Goal: Task Accomplishment & Management: Manage account settings

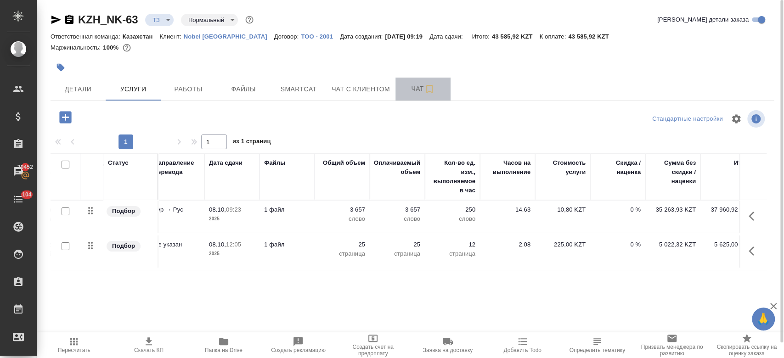
click at [407, 91] on span "Чат" at bounding box center [423, 88] width 44 height 11
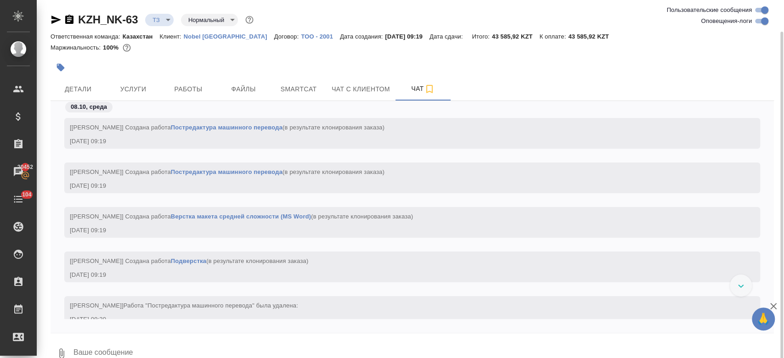
scroll to position [16, 0]
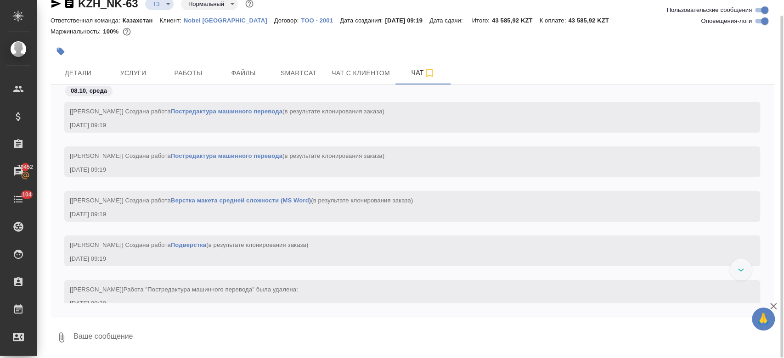
click at [308, 23] on link "ТОО - 2001" at bounding box center [320, 20] width 39 height 8
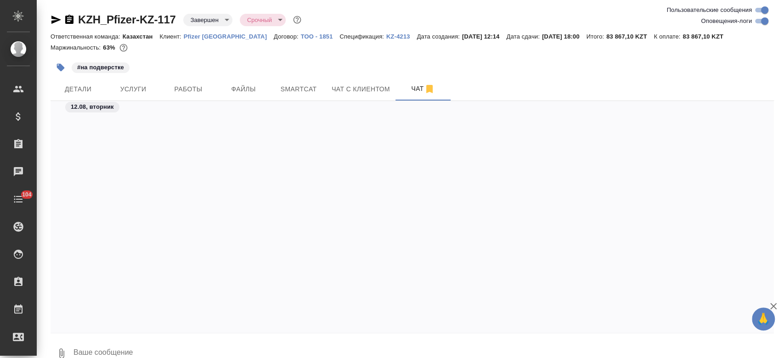
scroll to position [2506, 0]
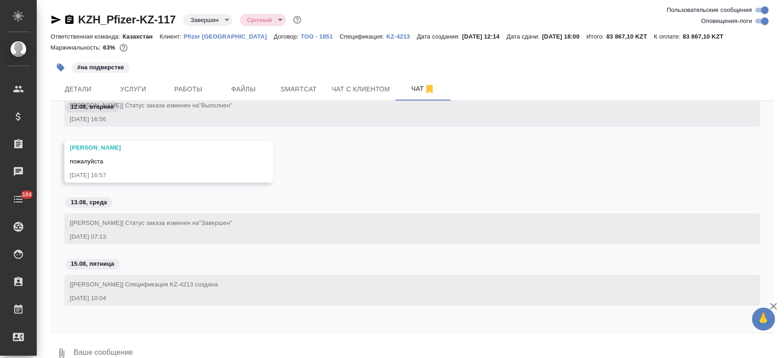
click at [209, 38] on p "Pfizer Kazakhstan" at bounding box center [229, 36] width 90 height 7
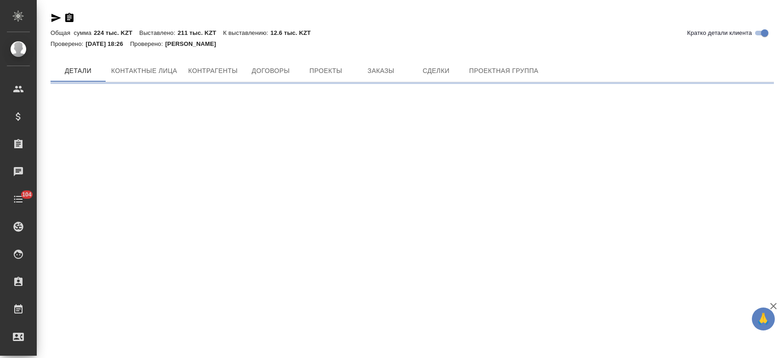
click at [382, 62] on div "Кратко детали клиента Общая сумма 224 тыс. KZT Выставлено: 211 тыс. KZT К выста…" at bounding box center [411, 44] width 733 height 89
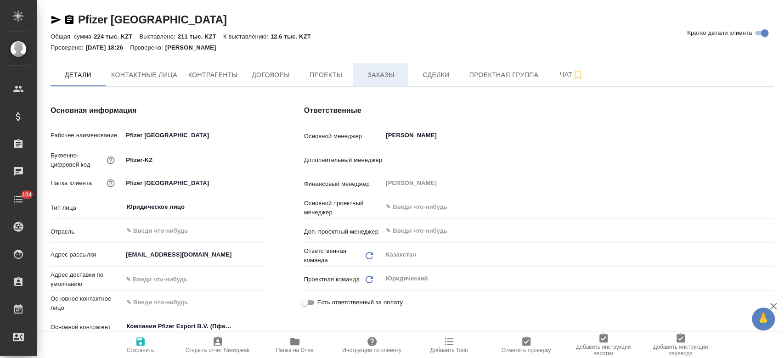
type textarea "x"
click at [376, 75] on span "Заказы" at bounding box center [381, 74] width 44 height 11
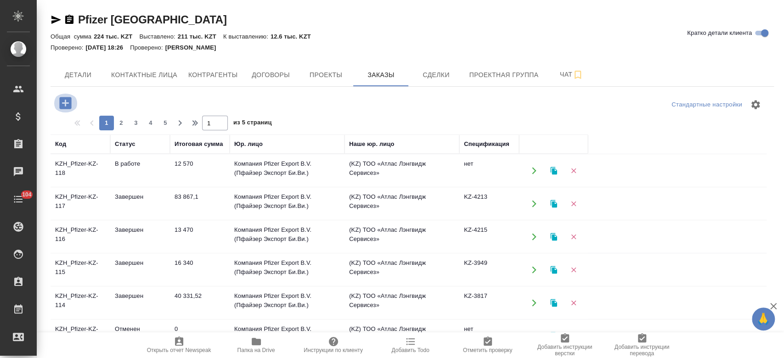
click at [68, 108] on icon "button" at bounding box center [65, 103] width 12 height 12
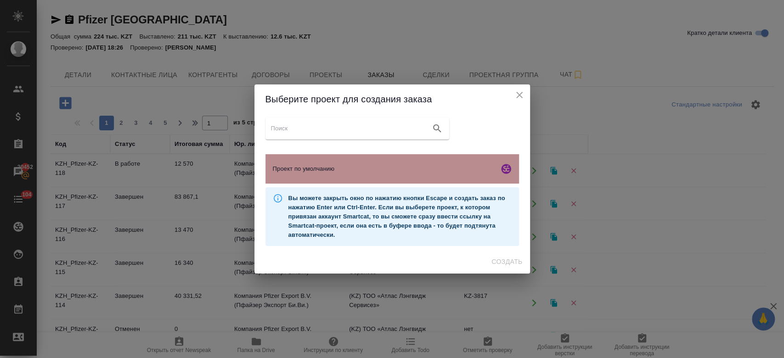
click at [310, 161] on div "Проект по умолчанию" at bounding box center [392, 168] width 254 height 29
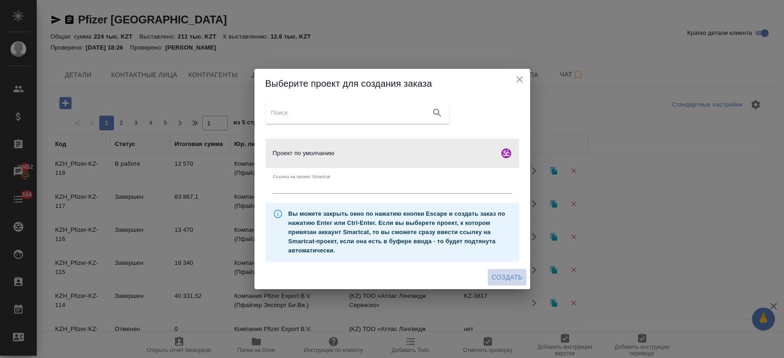
click at [509, 276] on span "Создать" at bounding box center [506, 277] width 31 height 11
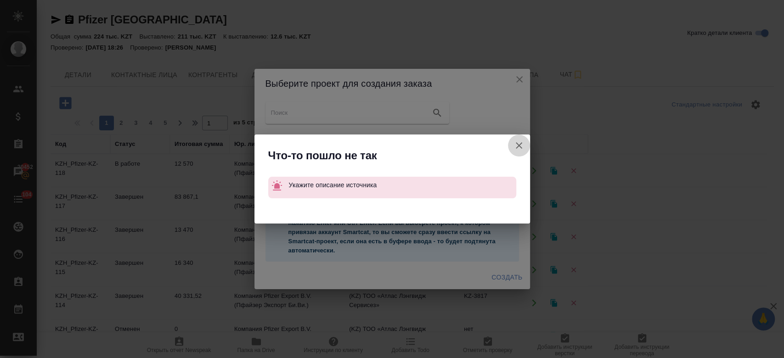
click at [518, 147] on icon "button" at bounding box center [518, 145] width 11 height 11
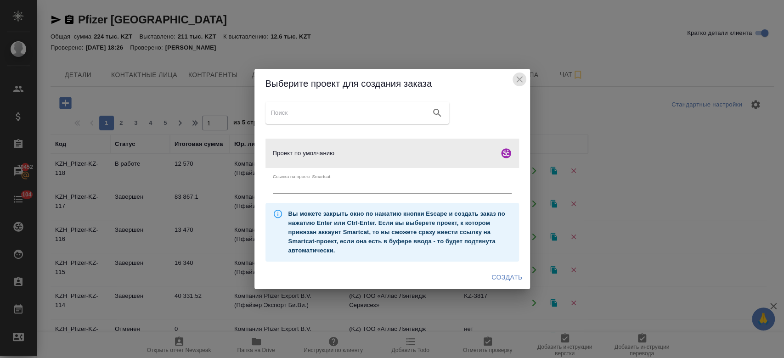
click at [524, 79] on icon "close" at bounding box center [519, 79] width 11 height 11
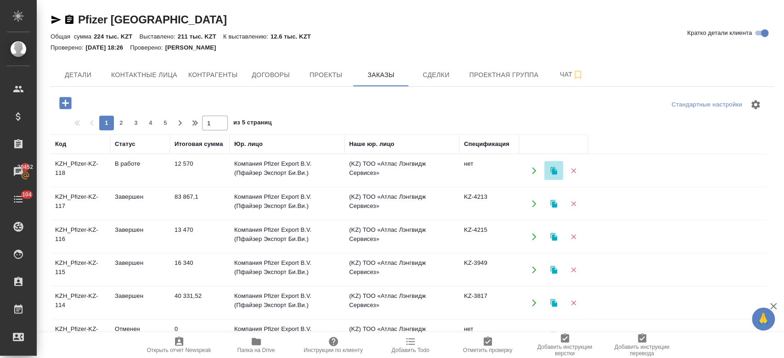
click at [550, 175] on button "button" at bounding box center [553, 170] width 19 height 19
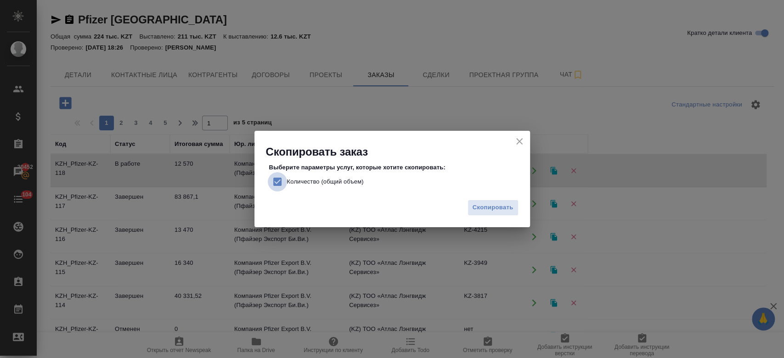
click at [273, 180] on input "Количество (общий объем)" at bounding box center [277, 181] width 19 height 19
checkbox input "false"
click at [494, 205] on span "Скопировать" at bounding box center [493, 208] width 41 height 11
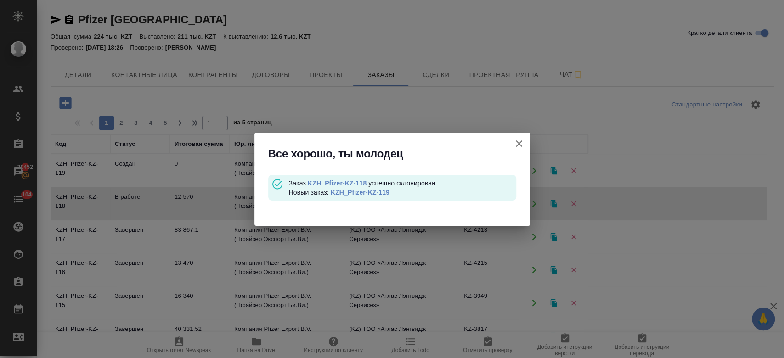
click at [351, 189] on link "KZH_Pfizer-KZ-119" at bounding box center [360, 192] width 59 height 7
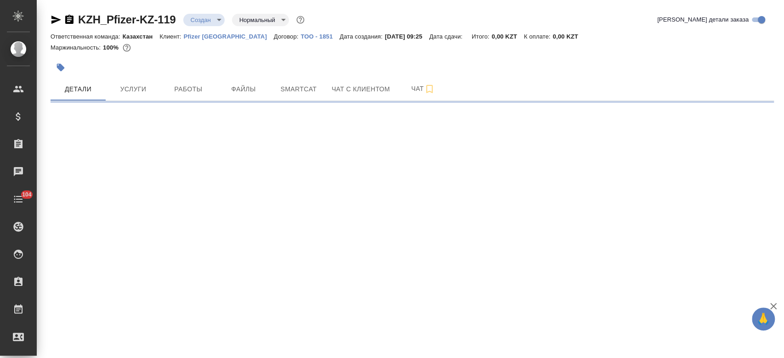
select select "RU"
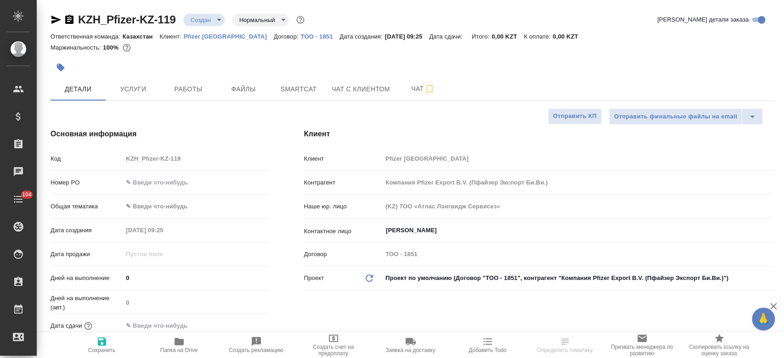
type textarea "x"
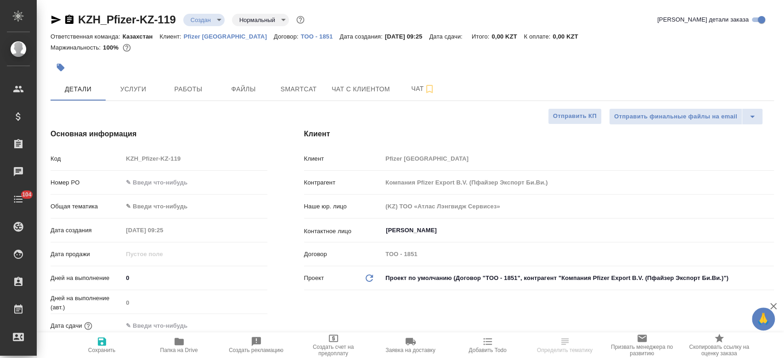
type textarea "x"
click at [130, 86] on span "Услуги" at bounding box center [133, 89] width 44 height 11
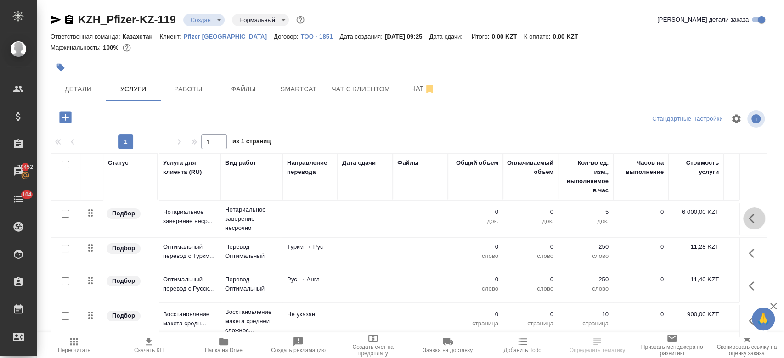
click at [753, 213] on icon "button" at bounding box center [754, 218] width 11 height 11
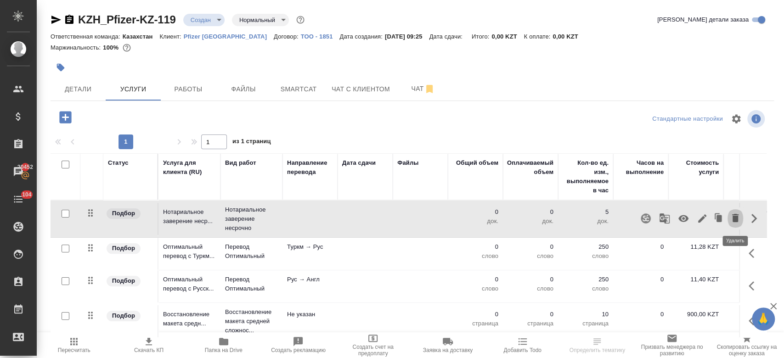
click at [737, 221] on icon "button" at bounding box center [735, 218] width 6 height 8
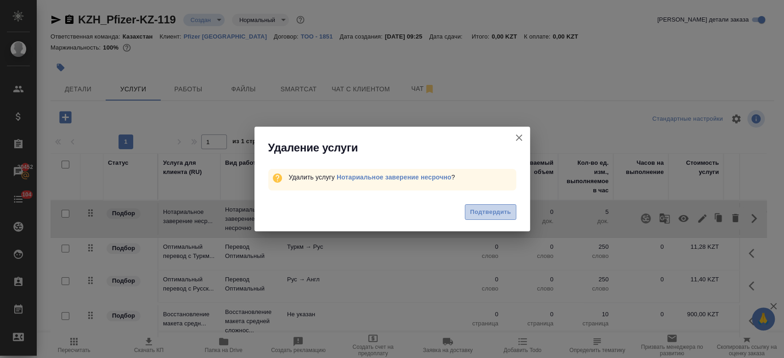
click at [485, 219] on button "Подтвердить" at bounding box center [490, 212] width 51 height 16
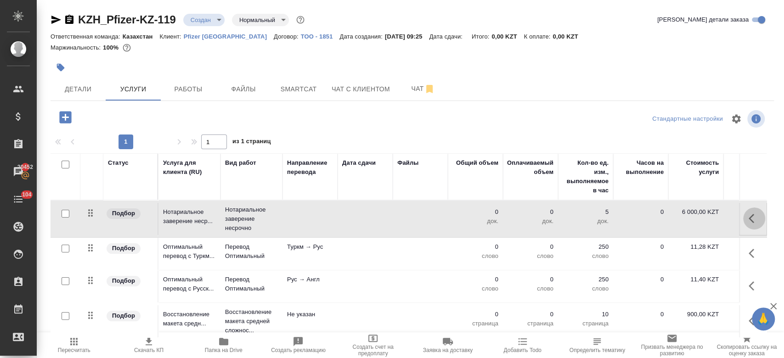
click at [746, 214] on button "button" at bounding box center [754, 219] width 22 height 22
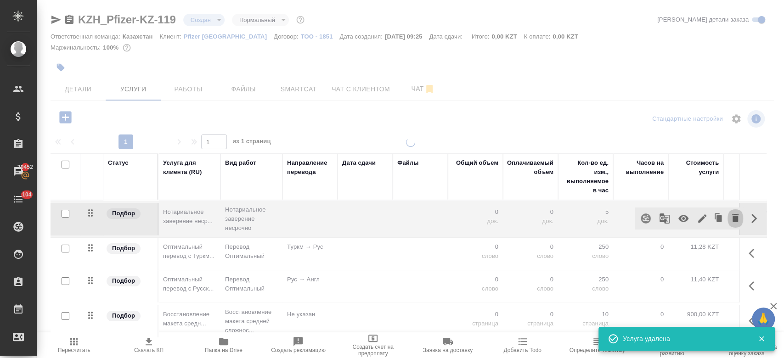
click at [732, 220] on icon "button" at bounding box center [735, 218] width 11 height 11
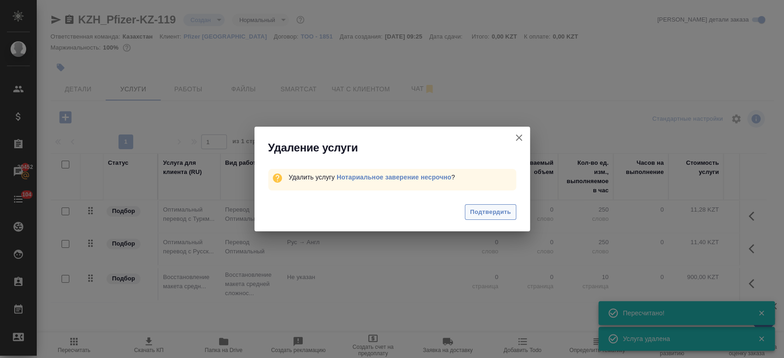
click at [503, 212] on span "Подтвердить" at bounding box center [490, 212] width 41 height 11
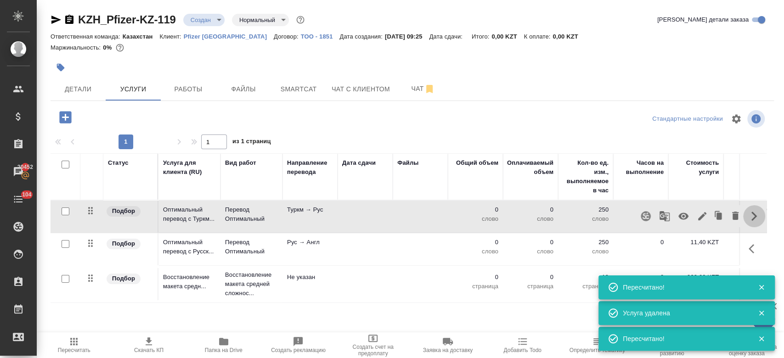
click at [752, 215] on icon "button" at bounding box center [754, 216] width 11 height 11
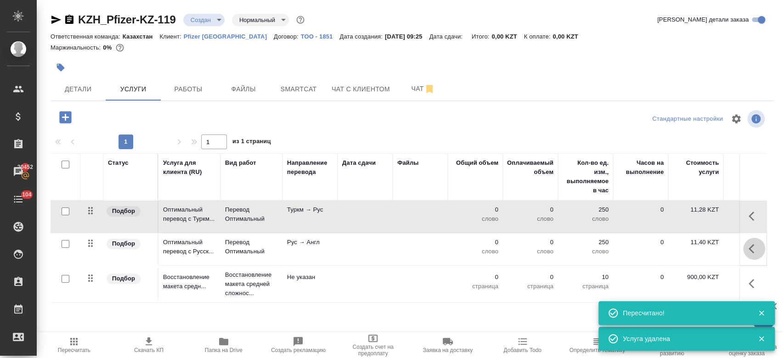
click at [749, 254] on icon "button" at bounding box center [754, 248] width 11 height 11
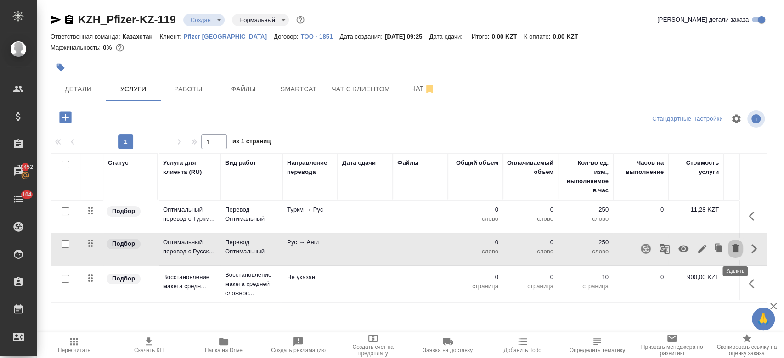
click at [733, 245] on icon "button" at bounding box center [735, 248] width 11 height 11
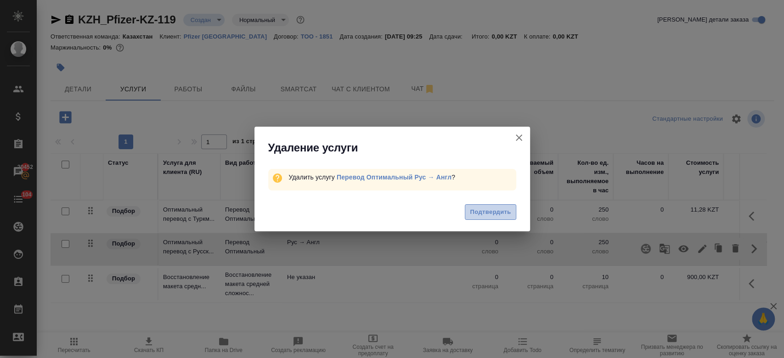
click at [491, 208] on span "Подтвердить" at bounding box center [490, 212] width 41 height 11
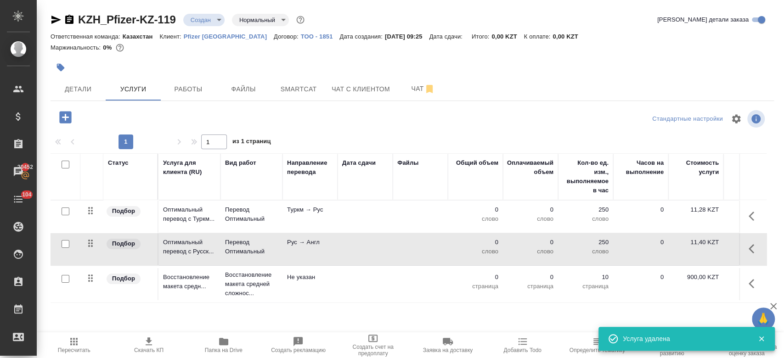
click at [750, 286] on icon "button" at bounding box center [754, 283] width 11 height 11
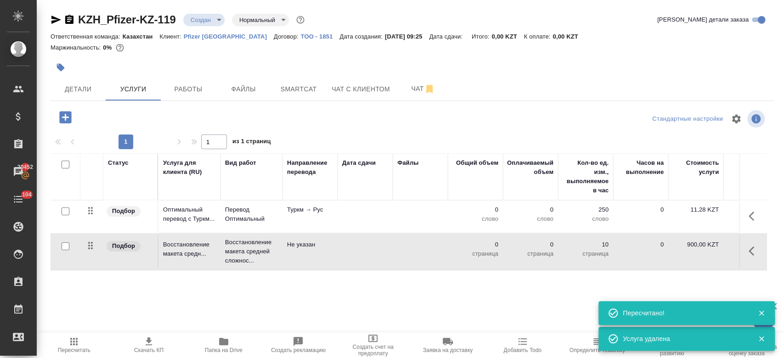
click at [742, 219] on td at bounding box center [753, 217] width 28 height 32
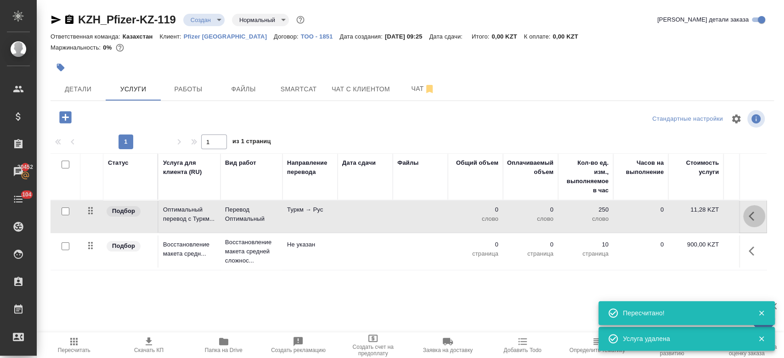
click at [752, 216] on icon "button" at bounding box center [754, 216] width 11 height 11
click at [732, 214] on icon "button" at bounding box center [735, 215] width 11 height 11
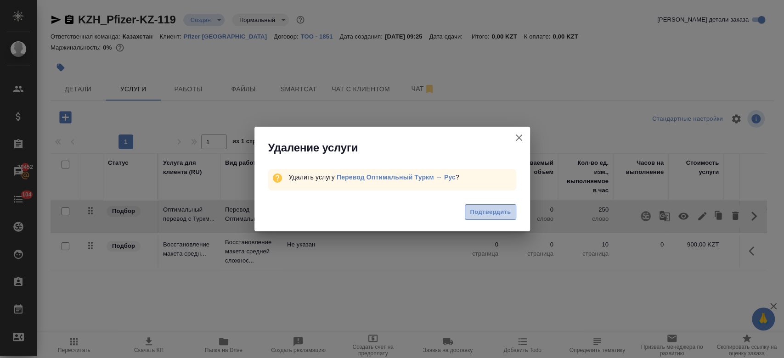
click at [491, 210] on span "Подтвердить" at bounding box center [490, 212] width 41 height 11
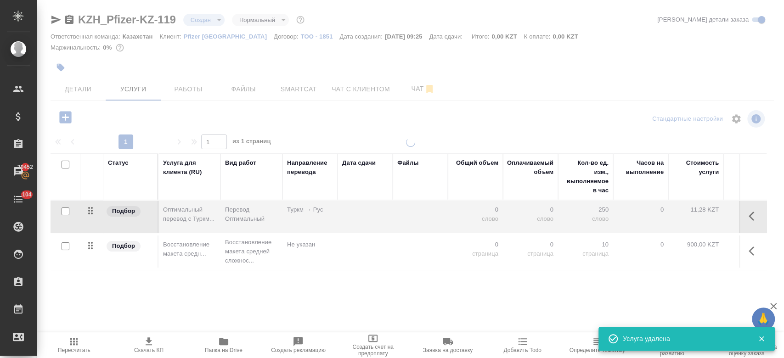
click at [752, 252] on div at bounding box center [410, 248] width 747 height 220
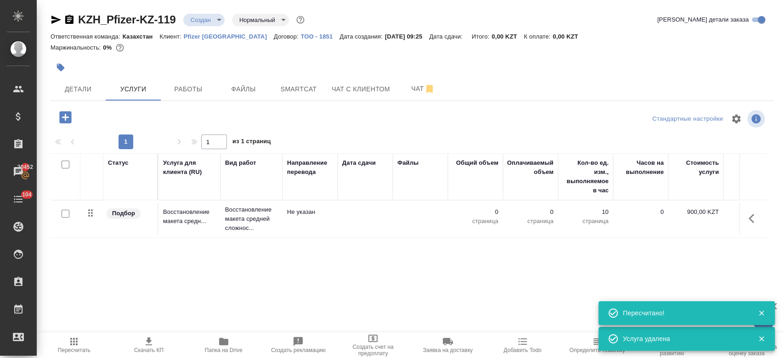
click at [746, 221] on button "button" at bounding box center [754, 219] width 22 height 22
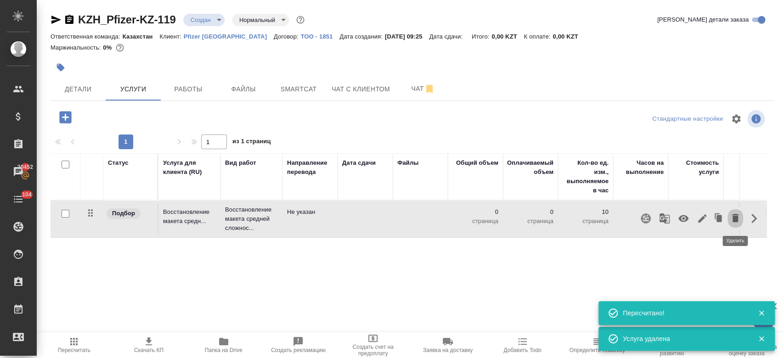
click at [739, 219] on icon "button" at bounding box center [735, 218] width 11 height 11
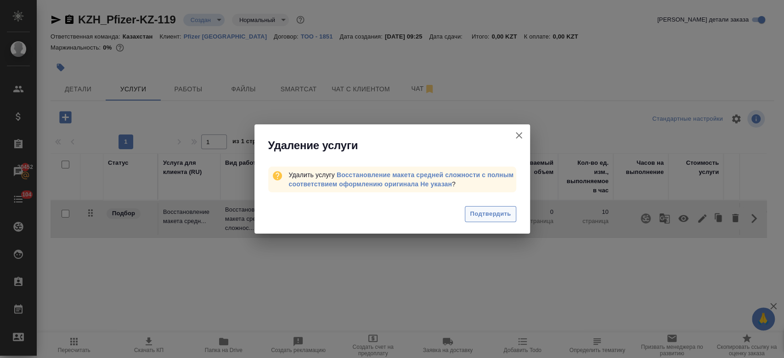
click at [487, 211] on span "Подтвердить" at bounding box center [490, 214] width 41 height 11
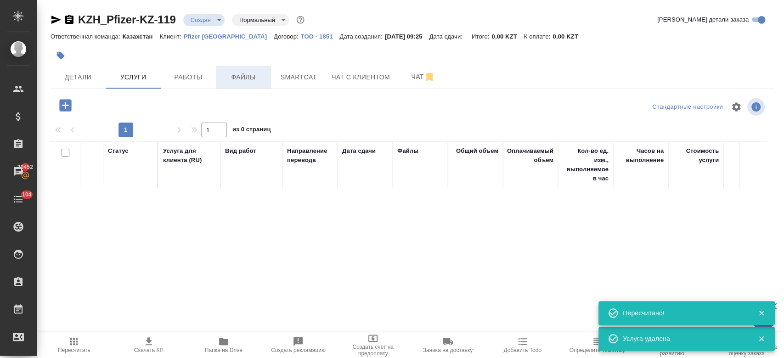
click at [245, 73] on span "Файлы" at bounding box center [243, 77] width 44 height 11
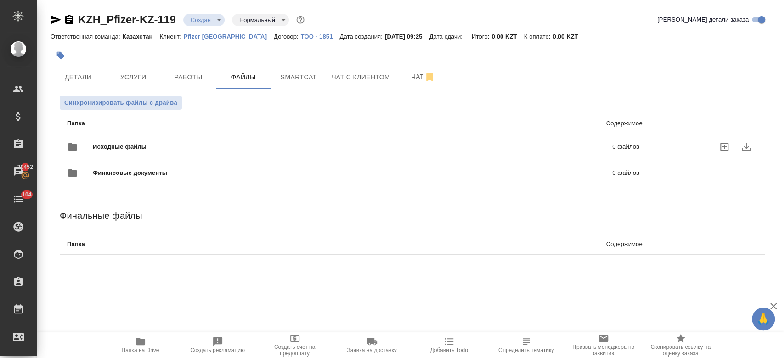
click at [113, 138] on div "Исходные файлы 0 файлов" at bounding box center [353, 147] width 572 height 22
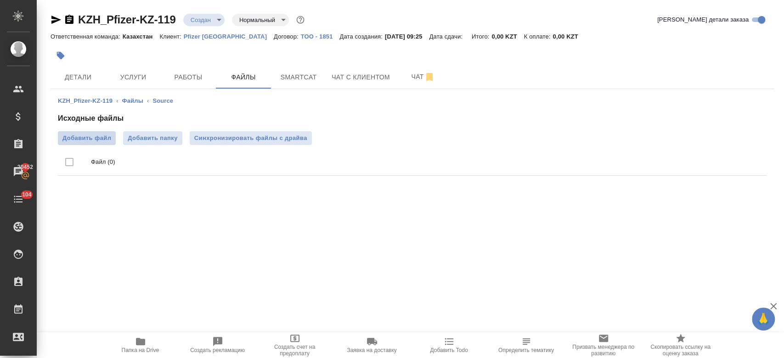
click at [86, 143] on label "Добавить файл" at bounding box center [87, 138] width 58 height 14
click at [0, 0] on input "Добавить файл" at bounding box center [0, 0] width 0 height 0
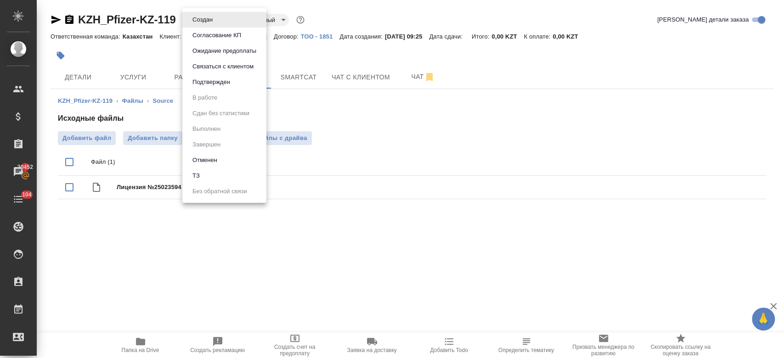
click at [208, 24] on body "🙏 .cls-1 fill:#fff; AWATERA Kosherbayeva Nazerke Клиенты Спецификации Заказы 20…" at bounding box center [392, 179] width 784 height 358
click at [202, 172] on li "ТЗ" at bounding box center [224, 176] width 84 height 16
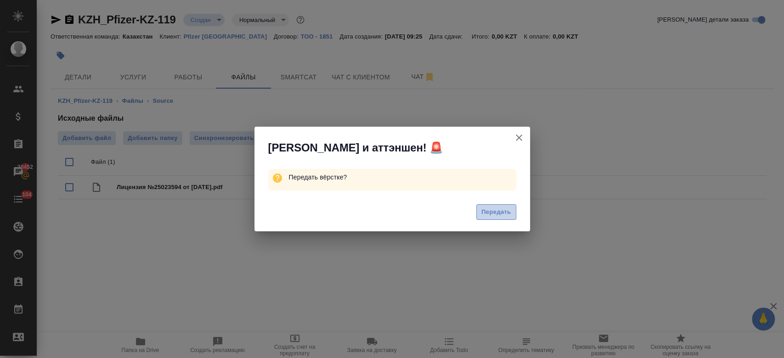
click at [492, 216] on span "Передать" at bounding box center [496, 212] width 30 height 11
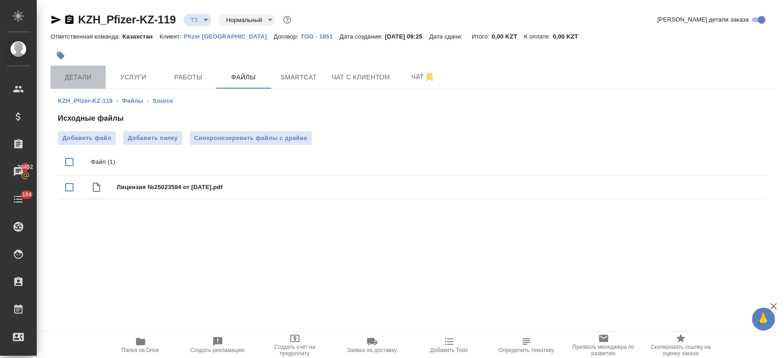
click at [78, 79] on span "Детали" at bounding box center [78, 77] width 44 height 11
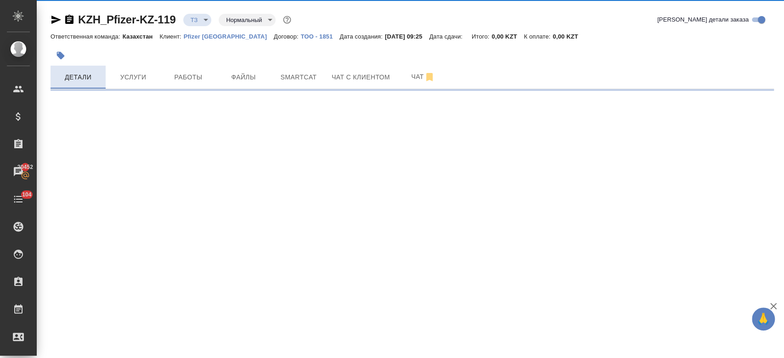
select select "RU"
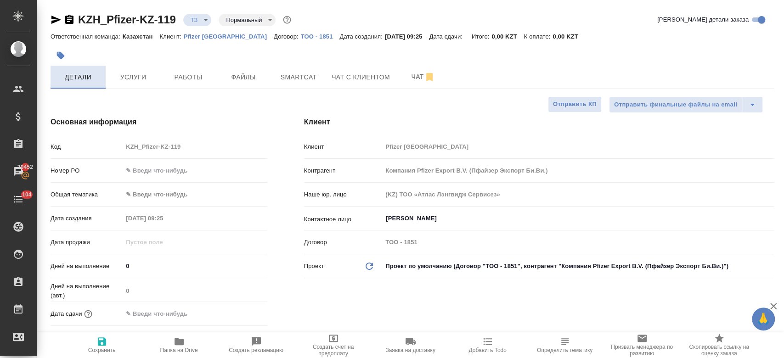
type textarea "x"
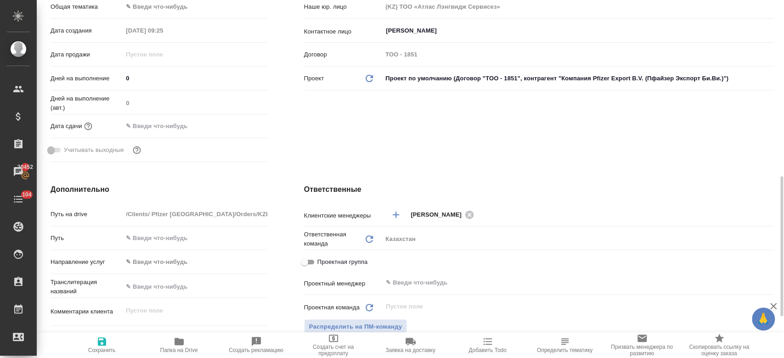
scroll to position [264, 0]
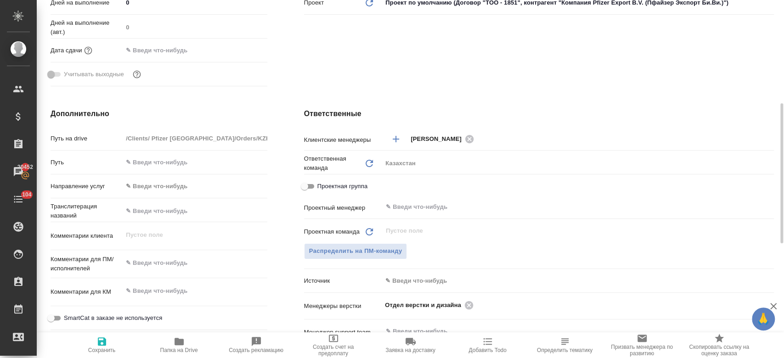
type textarea "x"
click at [157, 259] on textarea at bounding box center [194, 264] width 143 height 16
type textarea "g"
type textarea "x"
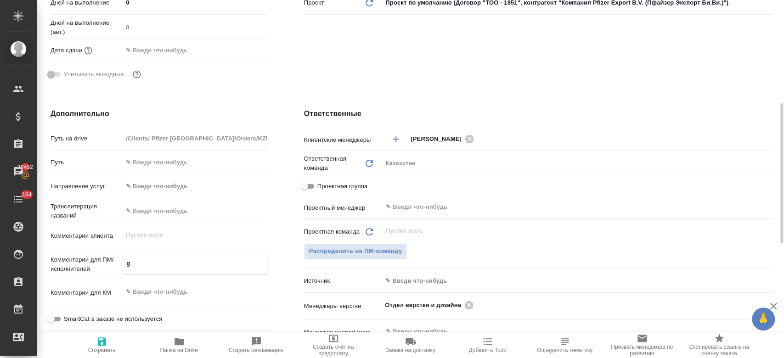
type textarea "x"
type textarea "gt"
type textarea "x"
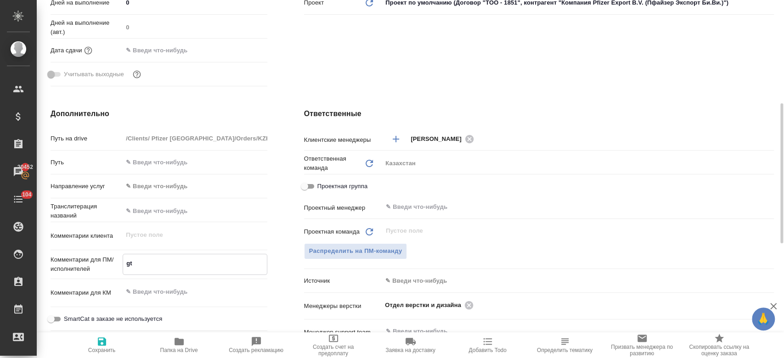
type textarea "gth"
type textarea "x"
type textarea "gtht"
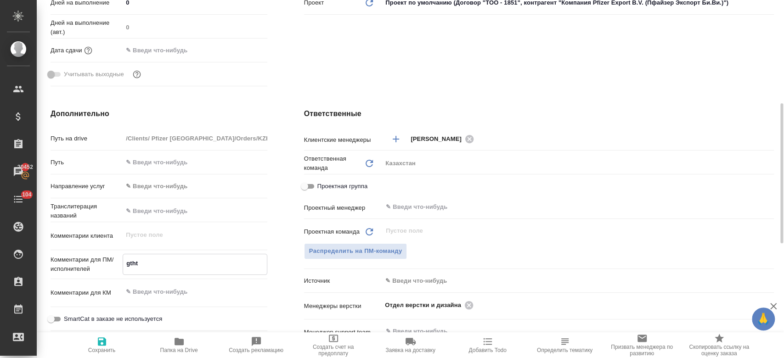
type textarea "x"
type textarea "gthtdj"
type textarea "x"
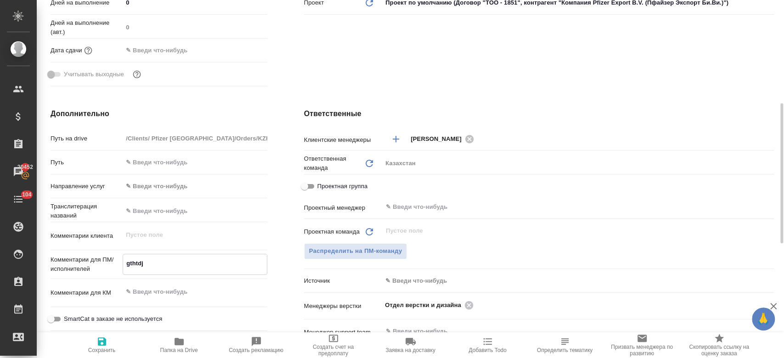
type textarea "x"
type textarea "gthtdjl"
type textarea "x"
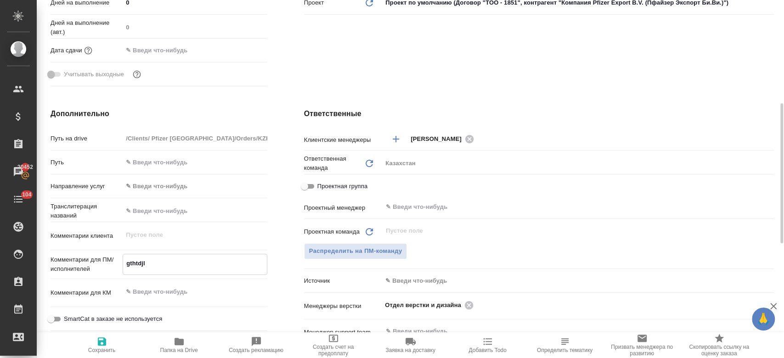
type textarea "x"
type textarea "gthtdj"
type textarea "x"
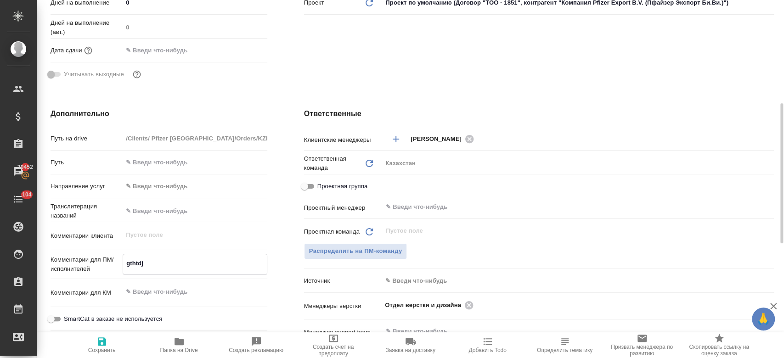
type textarea "x"
type textarea "gthtd"
type textarea "x"
type textarea "g"
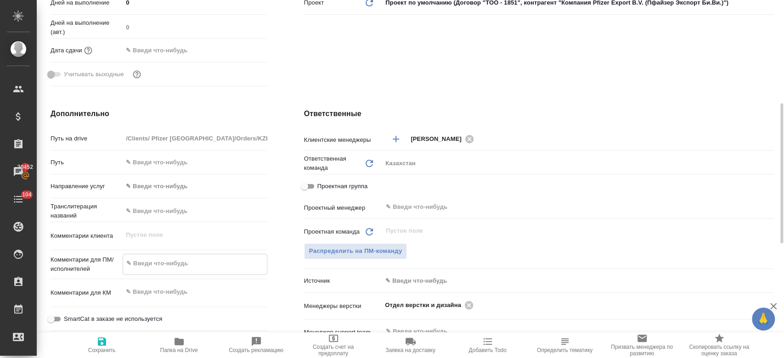
type textarea "x"
type textarea "g"
type textarea "x"
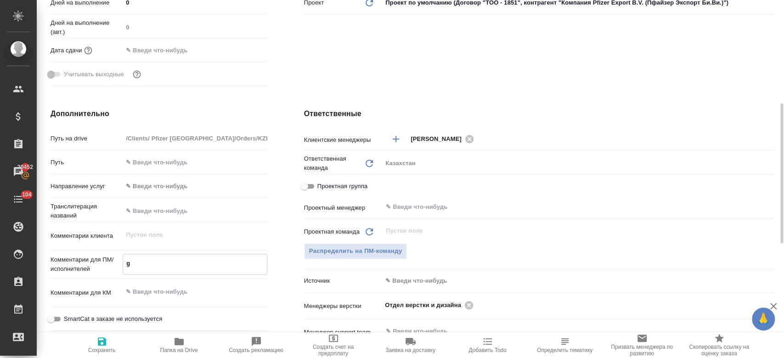
type textarea "x"
type textarea "gtht"
type textarea "x"
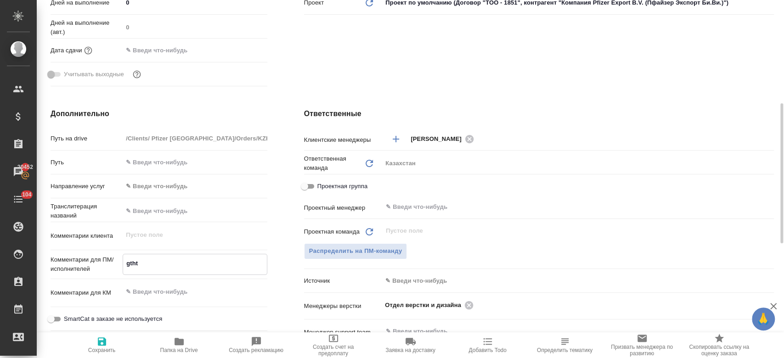
type textarea "x"
type textarea "gth"
type textarea "x"
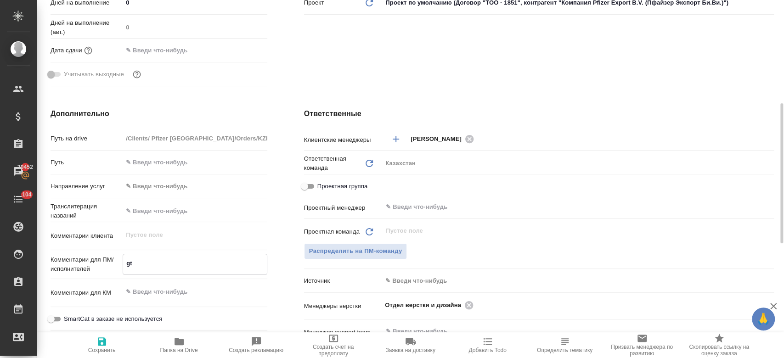
type textarea "g"
type textarea "x"
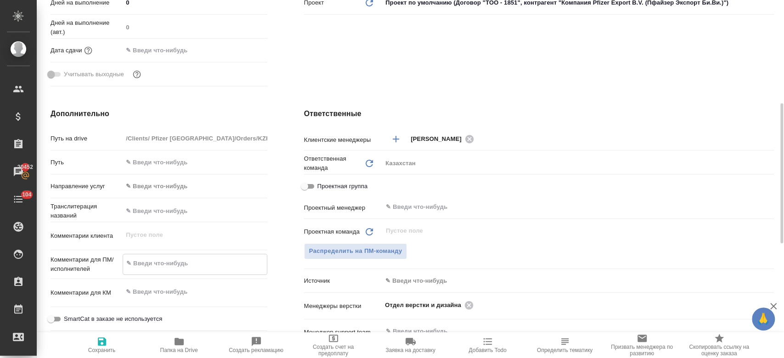
type textarea "x"
type textarea "g"
type textarea "x"
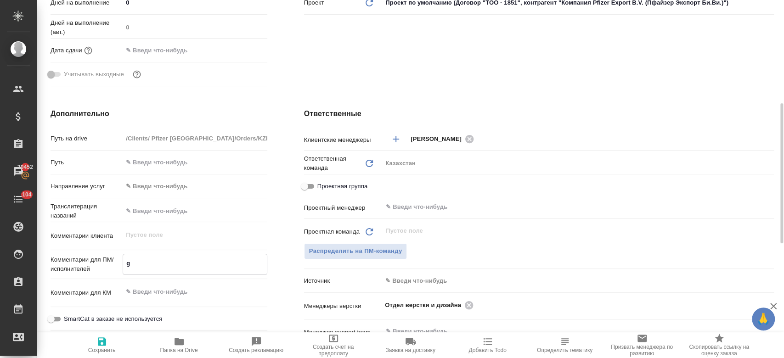
type textarea "x"
type textarea "gt"
type textarea "x"
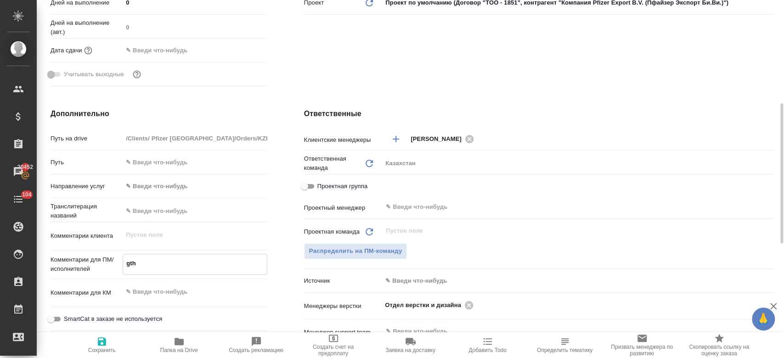
type textarea "gtht"
type textarea "x"
type textarea "gthtdjl"
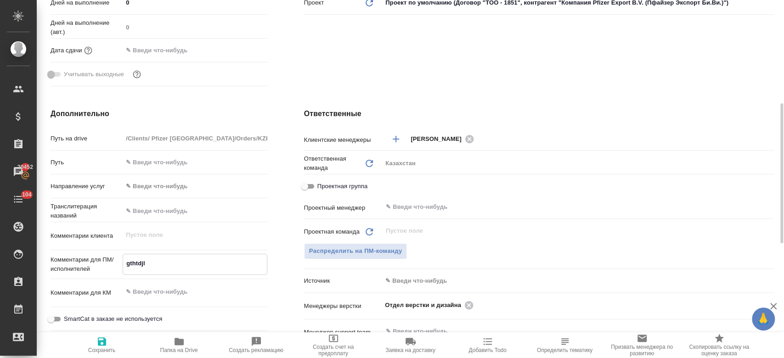
type textarea "x"
type textarea "gthtdjl"
type textarea "x"
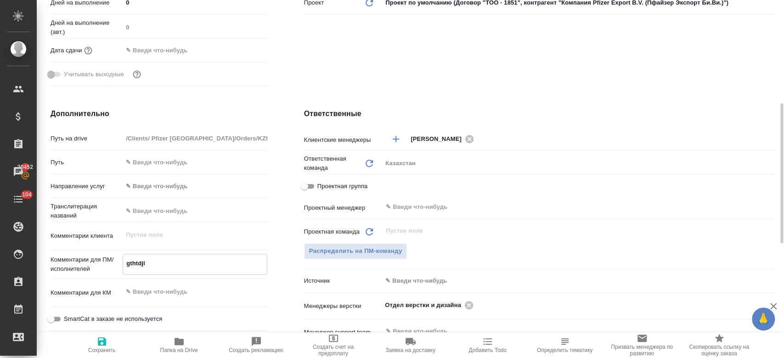
type textarea "x"
type textarea "gthtdjl he"
type textarea "x"
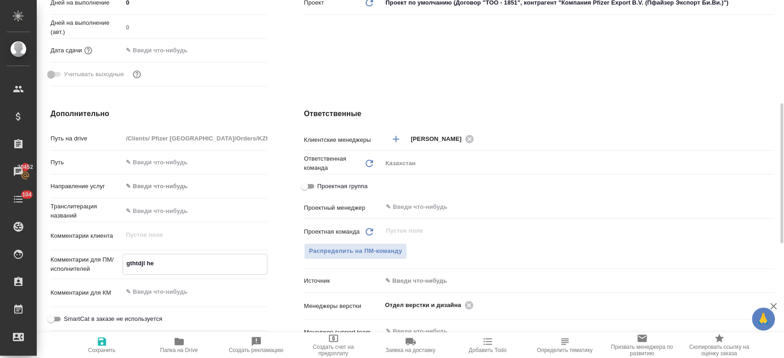
type textarea "x"
type textarea "gthtdjl hec"
type textarea "x"
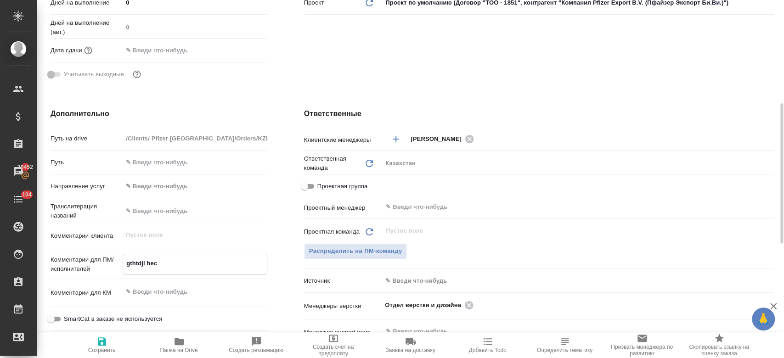
type textarea "gthtdjl hec-"
type textarea "x"
type textarea "gthtdjl hec-fy"
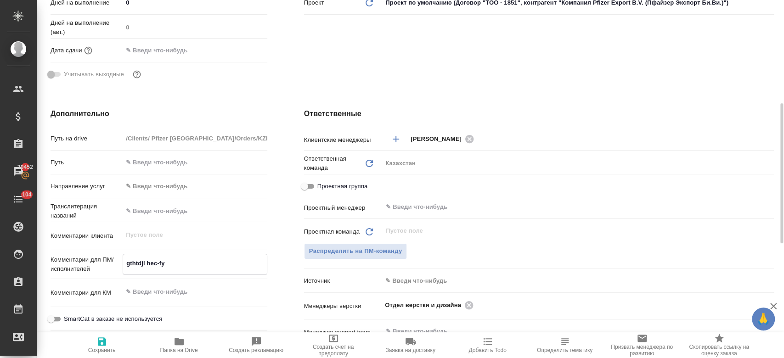
type textarea "x"
type textarea "gthtdjl hec-fyu"
type textarea "x"
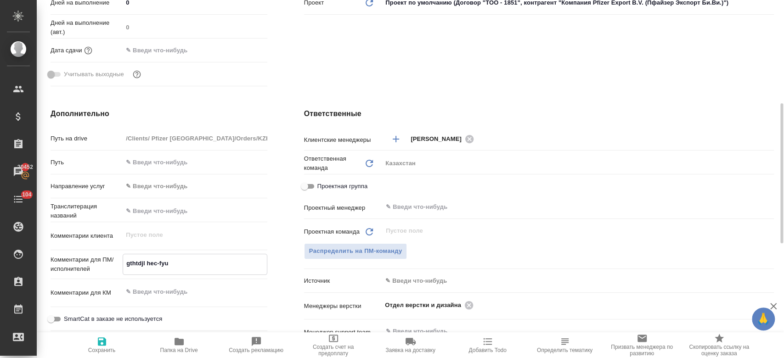
type textarea "x"
type textarea "gthtdjl hec-fy"
type textarea "x"
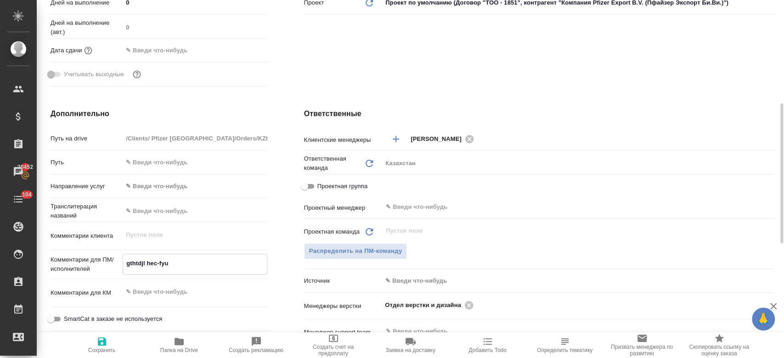
type textarea "x"
type textarea "gthtdjl h"
type textarea "x"
type textarea "gthtdjl"
type textarea "x"
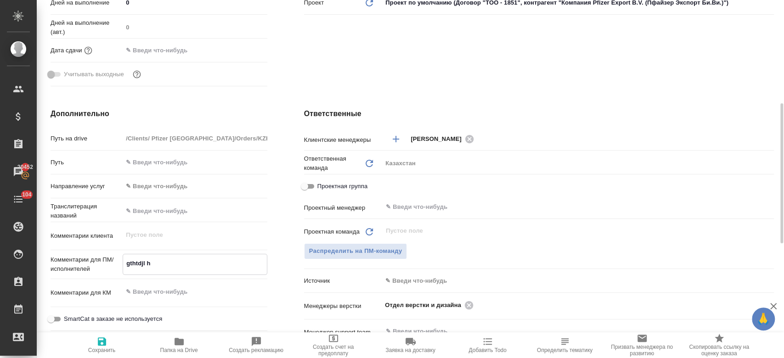
type textarea "x"
type textarea "g"
type textarea "x"
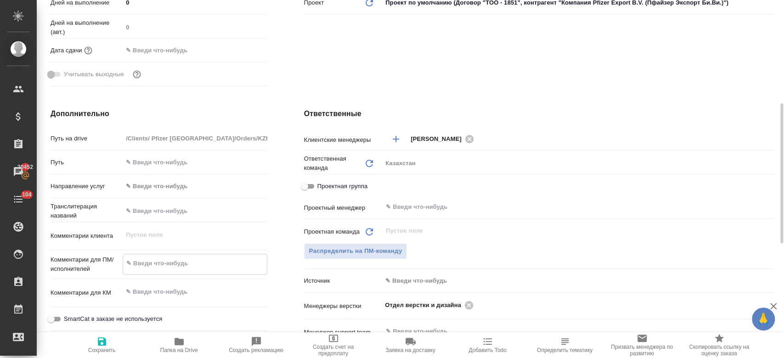
type textarea "п"
type textarea "x"
type textarea "пе"
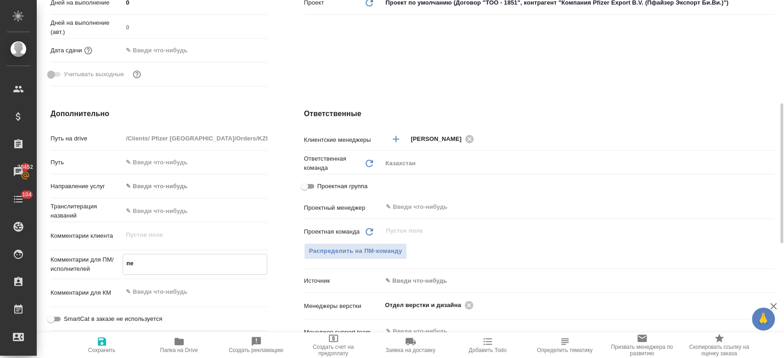
type textarea "x"
type textarea "пере"
type textarea "x"
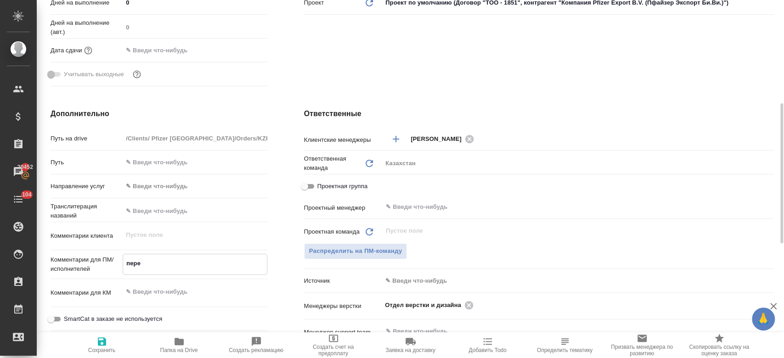
type textarea "x"
type textarea "перев"
type textarea "x"
type textarea "перево"
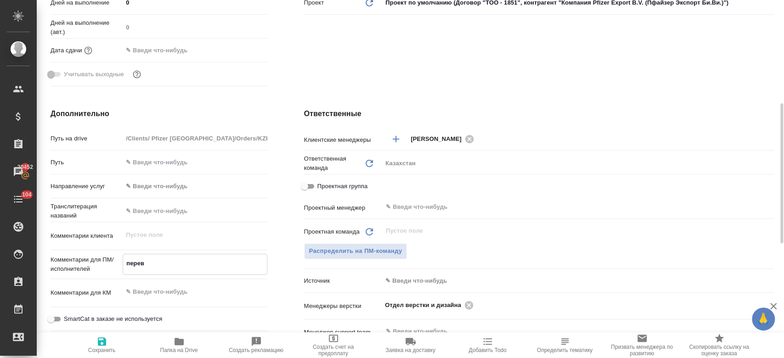
type textarea "x"
type textarea "перевод"
type textarea "x"
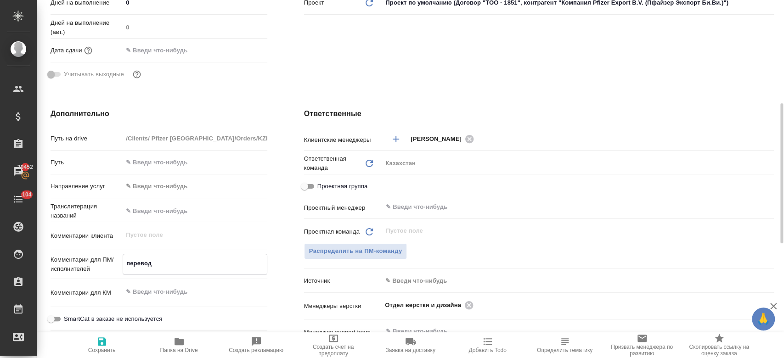
type textarea "x"
type textarea "перевод"
type textarea "x"
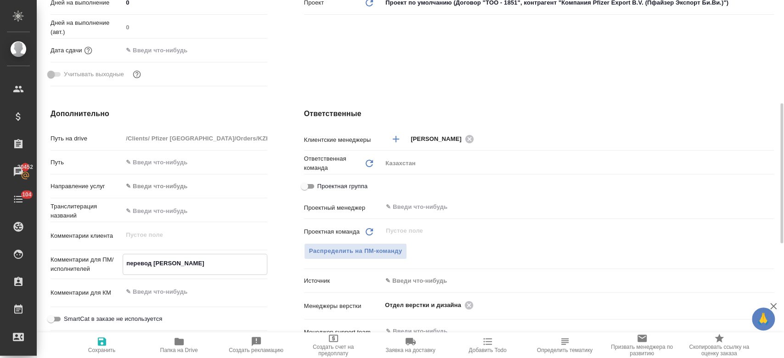
type textarea "перевод ру"
type textarea "x"
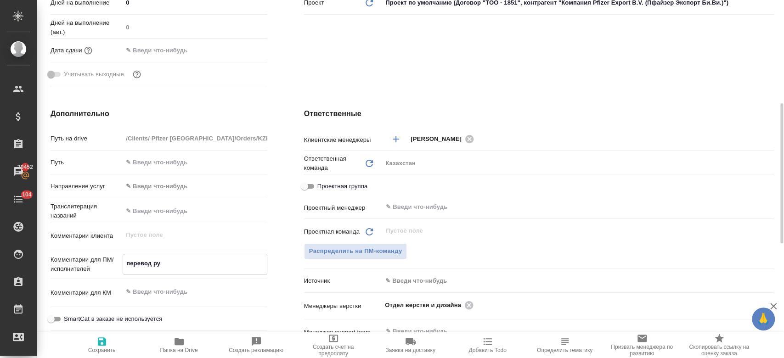
type textarea "перевод рус"
type textarea "x"
type textarea "перевод рус-"
type textarea "x"
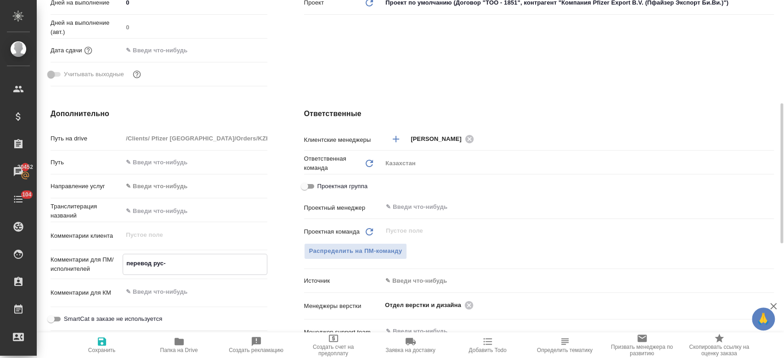
type textarea "x"
type textarea "перевод рус-а"
type textarea "x"
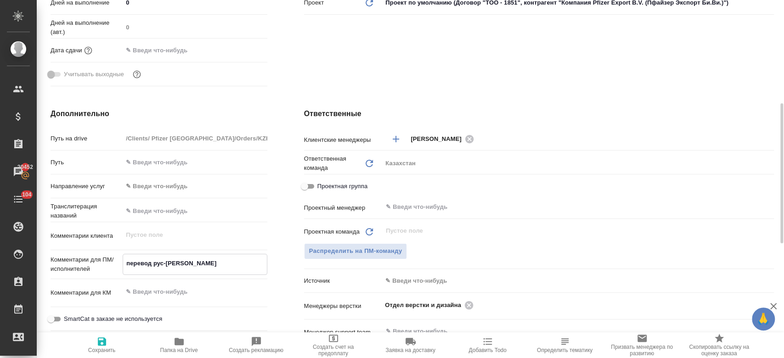
type textarea "x"
type textarea "перевод рус-ан"
type textarea "x"
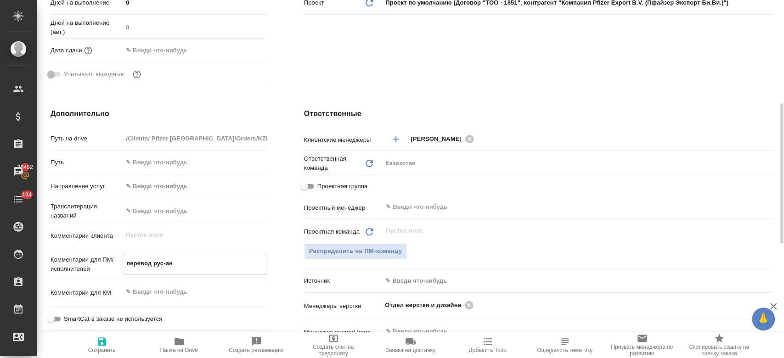
type textarea "перевод рус-анг"
type textarea "x"
type textarea "перевод рус-анг"
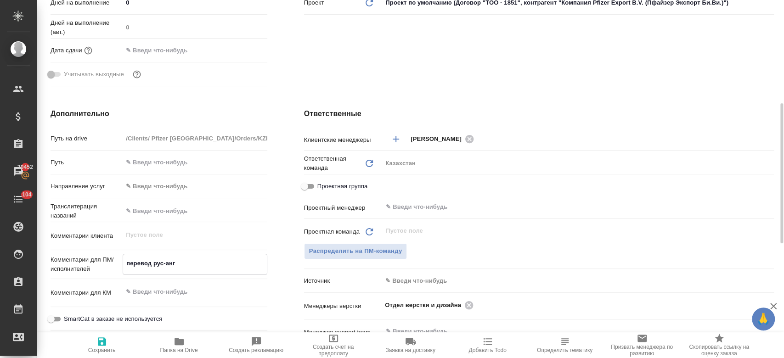
type textarea "x"
click at [99, 344] on icon "button" at bounding box center [102, 342] width 8 height 8
type textarea "x"
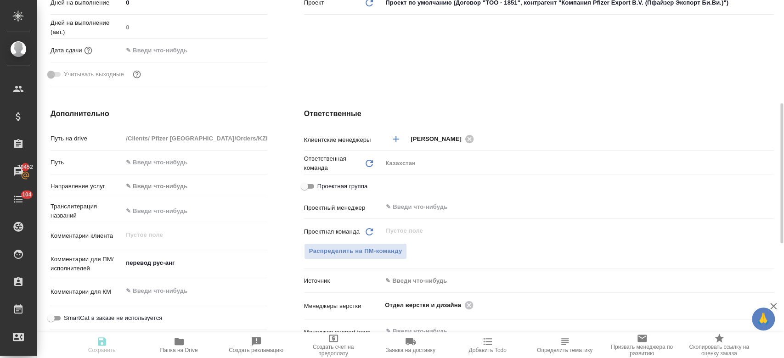
type textarea "x"
select select "RU"
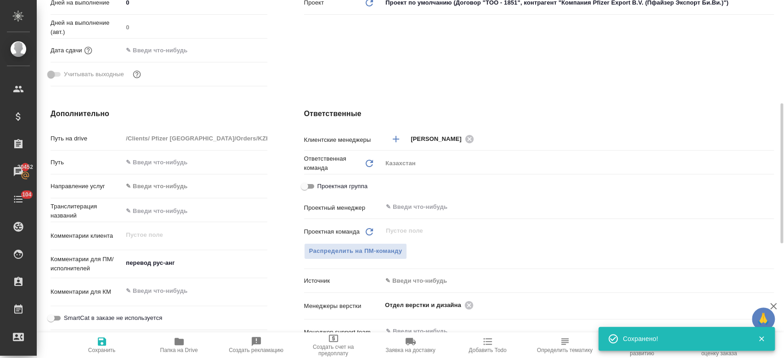
type textarea "x"
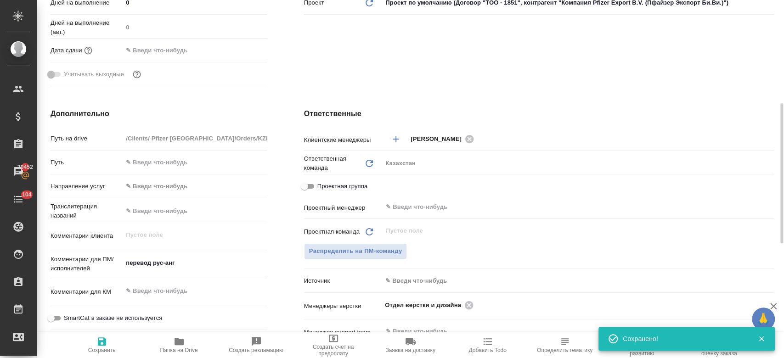
type textarea "x"
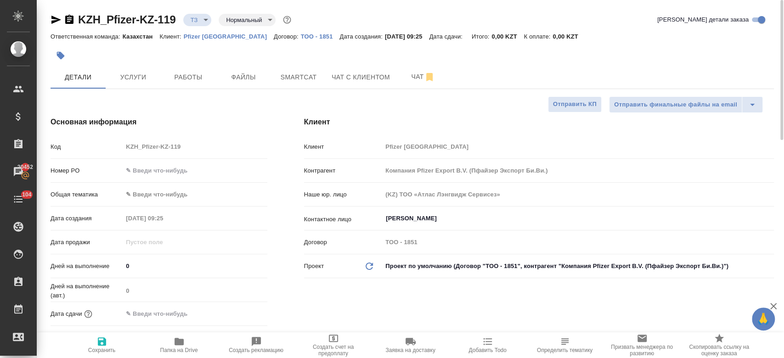
type textarea "x"
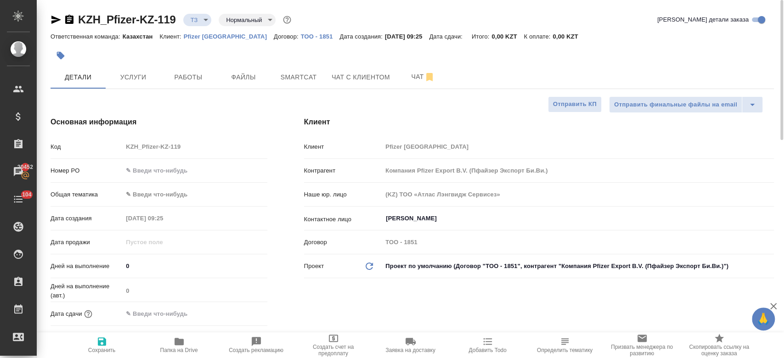
type textarea "x"
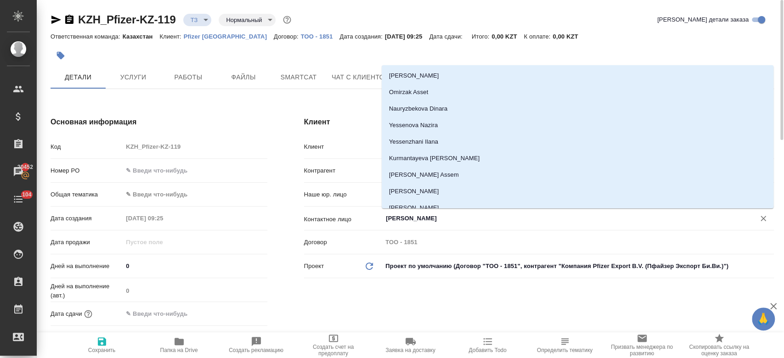
click at [416, 217] on input "Salimbayeva Assel" at bounding box center [562, 218] width 355 height 11
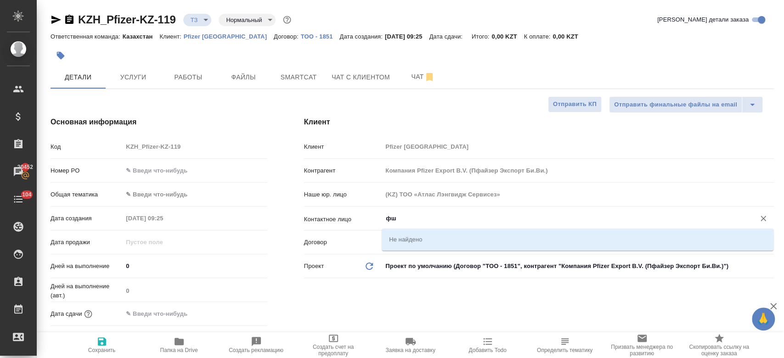
type input "ф"
type textarea "x"
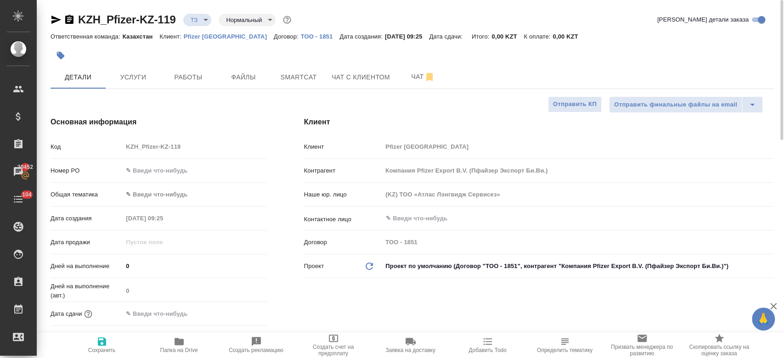
click at [203, 37] on p "Pfizer Kazakhstan" at bounding box center [229, 36] width 90 height 7
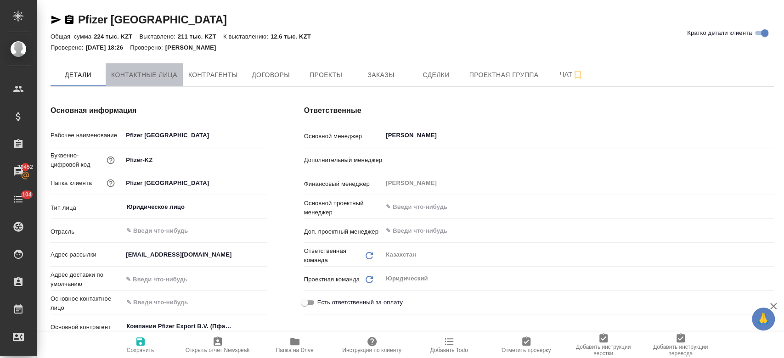
click at [147, 72] on span "Контактные лица" at bounding box center [144, 74] width 66 height 11
select select "RU"
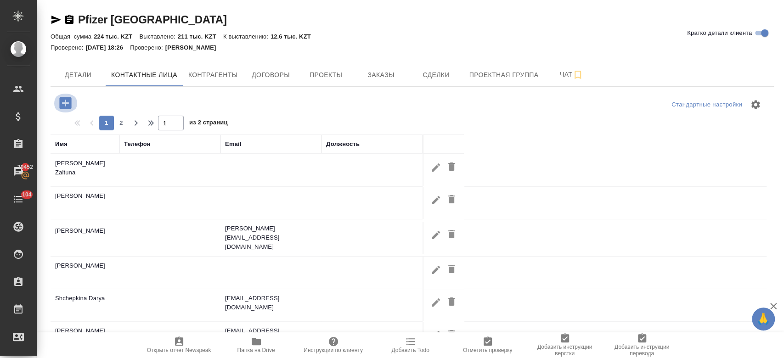
click at [70, 105] on icon "button" at bounding box center [65, 103] width 12 height 12
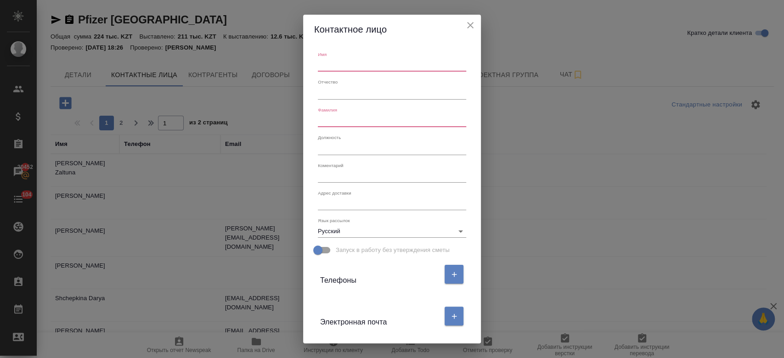
click at [354, 68] on input "text" at bounding box center [392, 65] width 148 height 13
paste input "Aida Yeskaliyeva"
type input "Aida"
click at [338, 119] on input "text" at bounding box center [392, 120] width 148 height 13
paste input "Aida Yeskaliyeva"
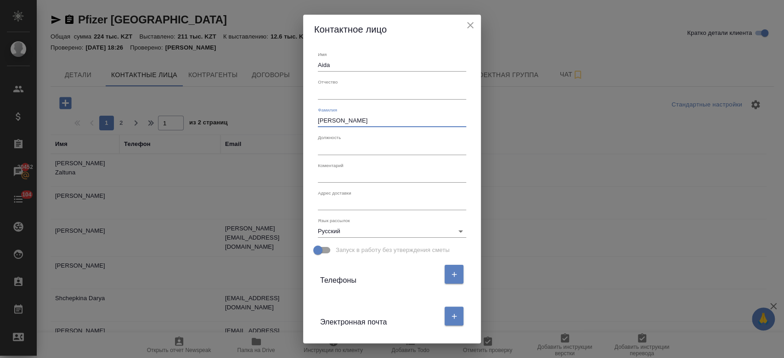
click at [328, 119] on input "Aida Yeskaliyeva" at bounding box center [392, 120] width 148 height 13
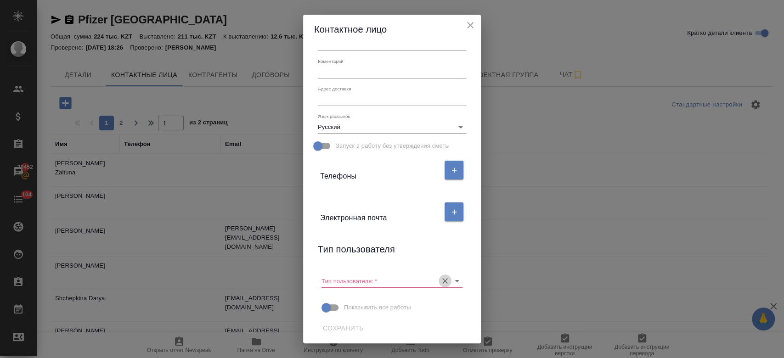
click at [442, 280] on icon "Очистить" at bounding box center [445, 282] width 6 height 6
type input "Yeskaliyeva"
click at [341, 327] on span "Сохранить" at bounding box center [343, 328] width 41 height 11
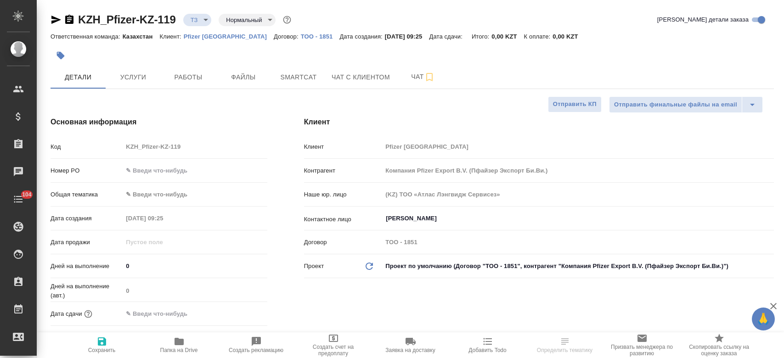
select select "RU"
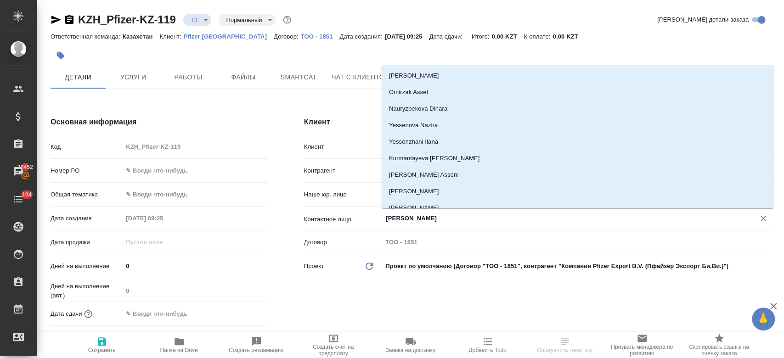
click at [405, 219] on input "[PERSON_NAME]" at bounding box center [562, 218] width 355 height 11
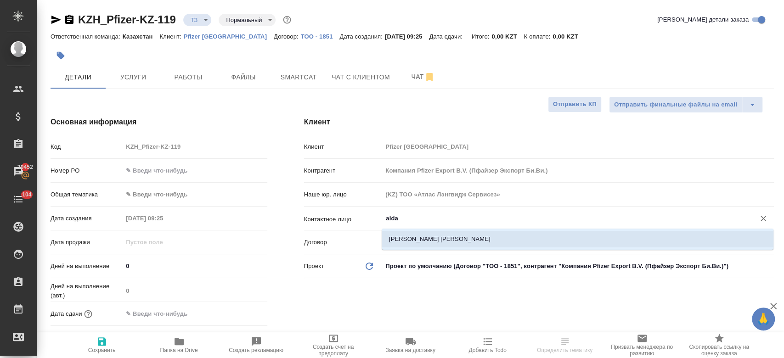
click at [412, 235] on li "[PERSON_NAME] [PERSON_NAME]" at bounding box center [578, 239] width 392 height 17
type input "[PERSON_NAME] [PERSON_NAME]"
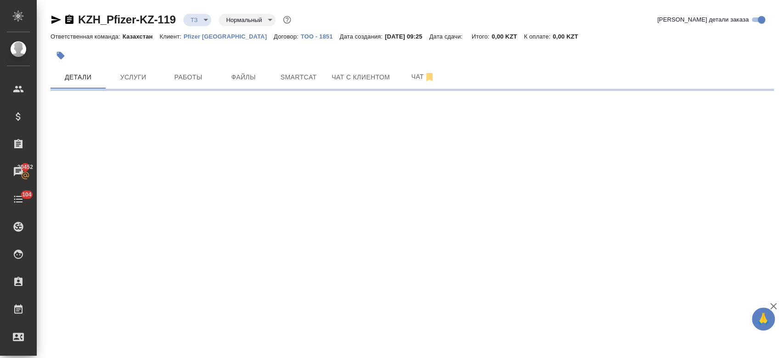
click at [105, 338] on div ".cls-1 fill:#fff; AWATERA Kosherbayeva Nazerke Клиенты Спецификации Заказы 2045…" at bounding box center [392, 179] width 784 height 358
select select "RU"
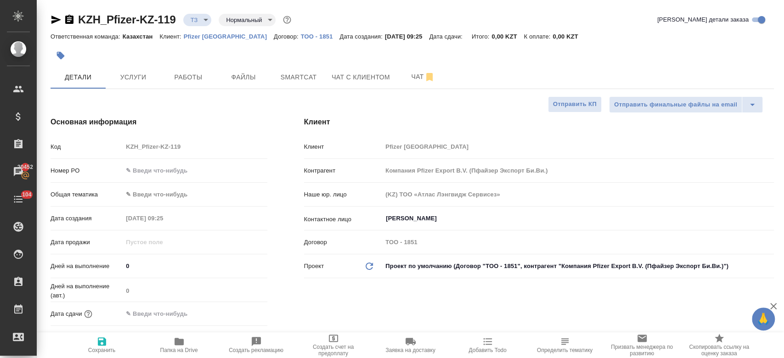
type textarea "x"
click at [105, 338] on icon "button" at bounding box center [101, 341] width 11 height 11
type textarea "x"
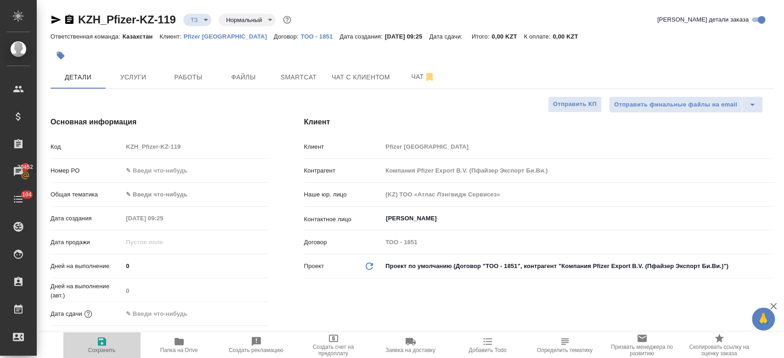
type textarea "x"
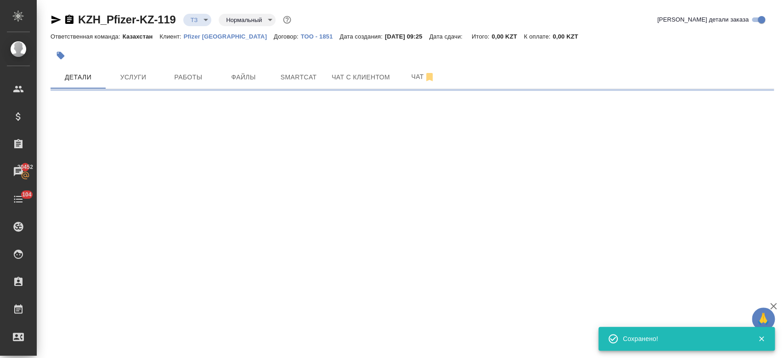
select select "RU"
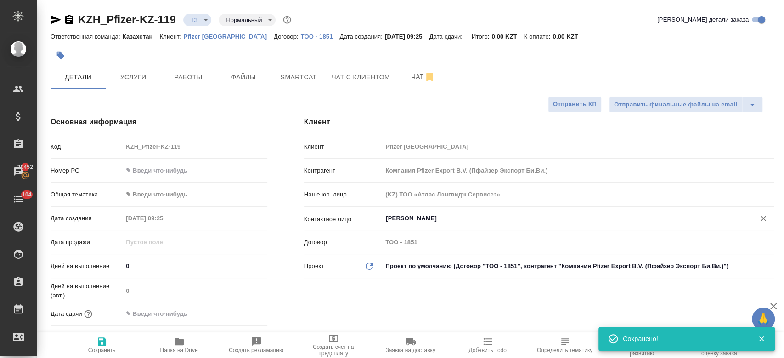
type textarea "x"
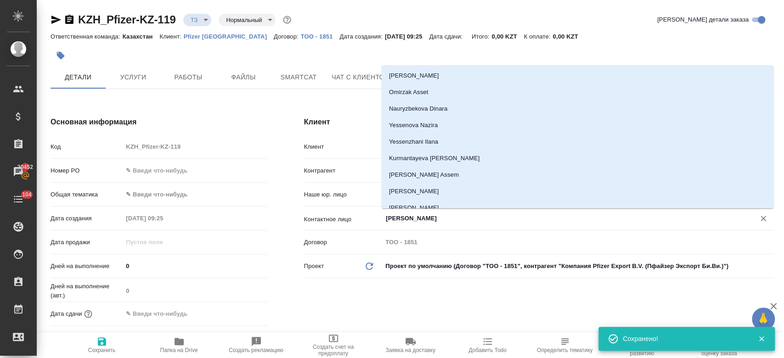
click at [415, 219] on input "[PERSON_NAME]" at bounding box center [562, 218] width 355 height 11
type textarea "x"
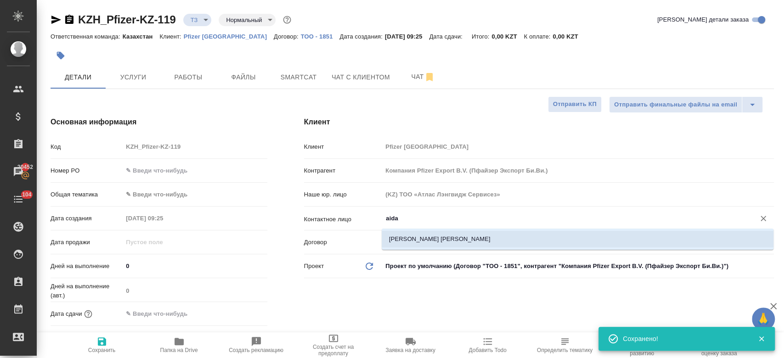
click at [416, 243] on li "[PERSON_NAME] [PERSON_NAME]" at bounding box center [578, 239] width 392 height 17
type input "[PERSON_NAME] [PERSON_NAME]"
type textarea "x"
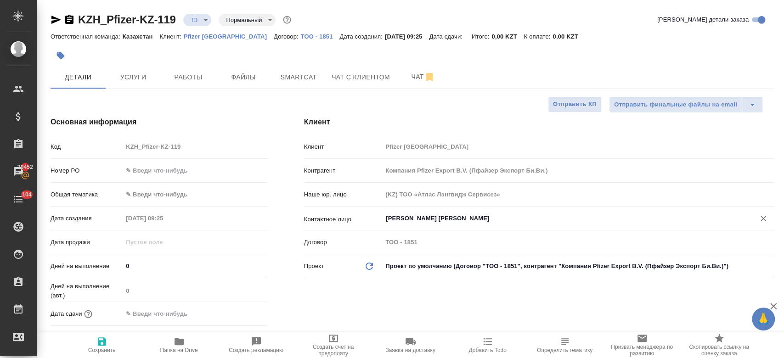
type input "[PERSON_NAME] [PERSON_NAME]"
click at [91, 350] on span "Сохранить" at bounding box center [102, 350] width 28 height 6
type textarea "x"
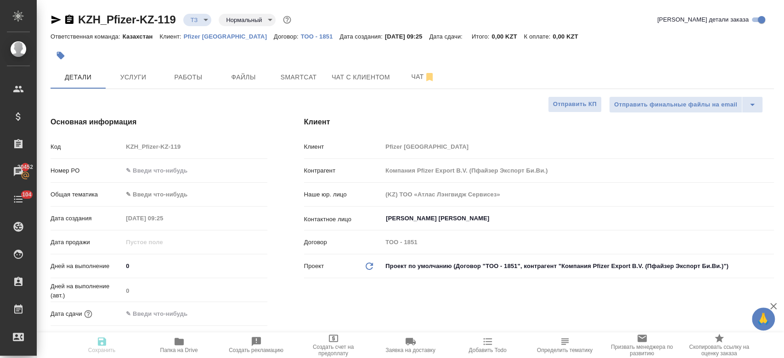
type textarea "x"
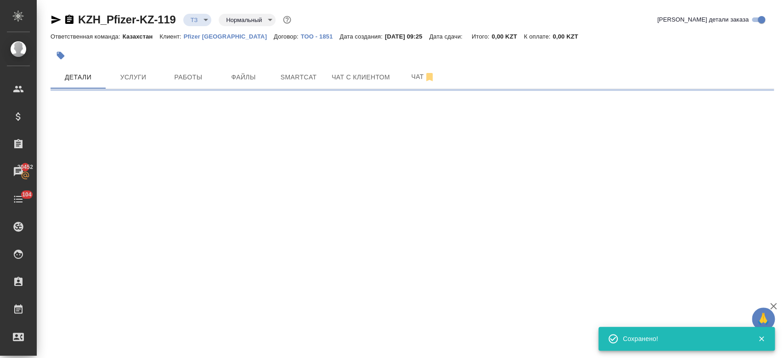
type input "holyTrinity"
select select "RU"
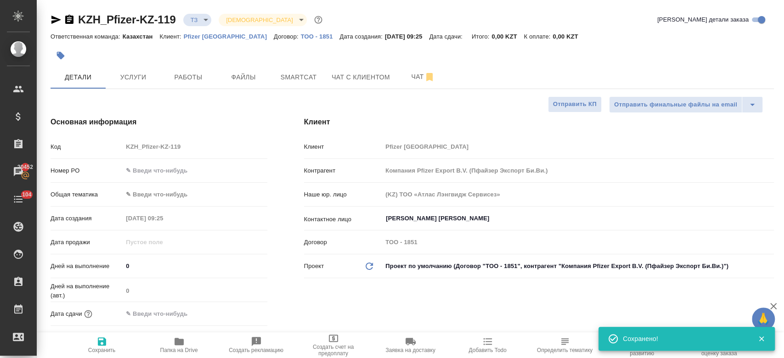
type textarea "x"
click at [238, 57] on div at bounding box center [292, 55] width 482 height 20
click at [215, 60] on div at bounding box center [292, 55] width 482 height 20
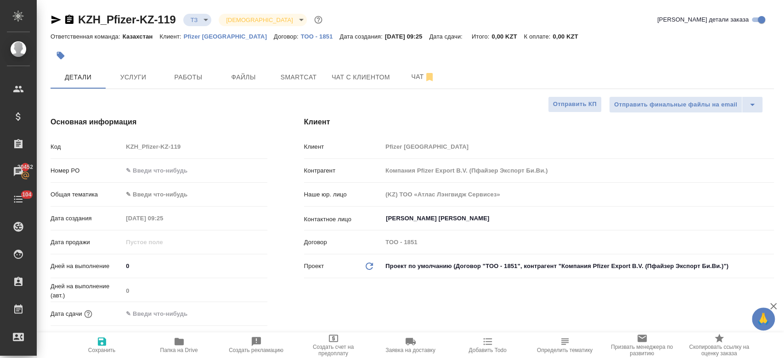
type textarea "x"
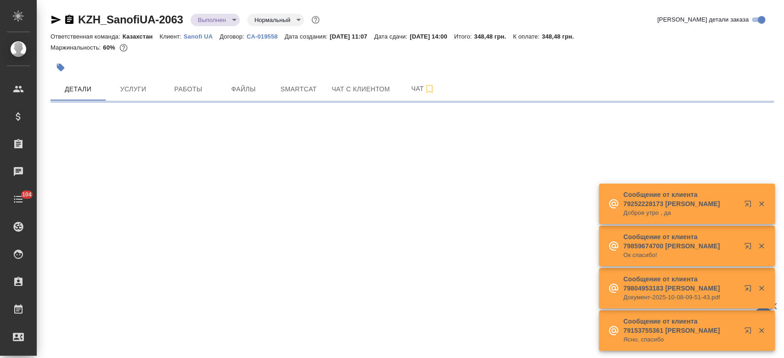
select select "RU"
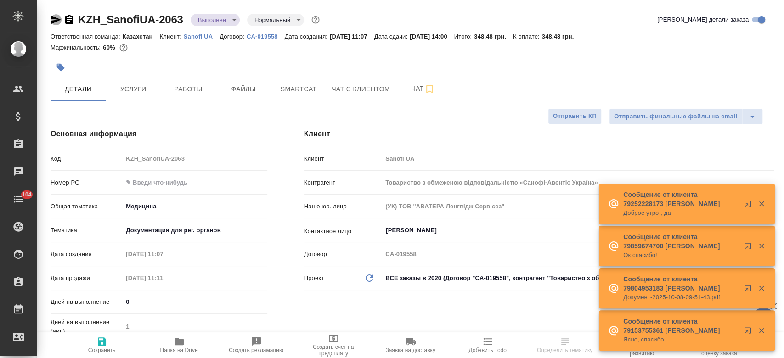
click at [53, 16] on icon "button" at bounding box center [56, 19] width 11 height 11
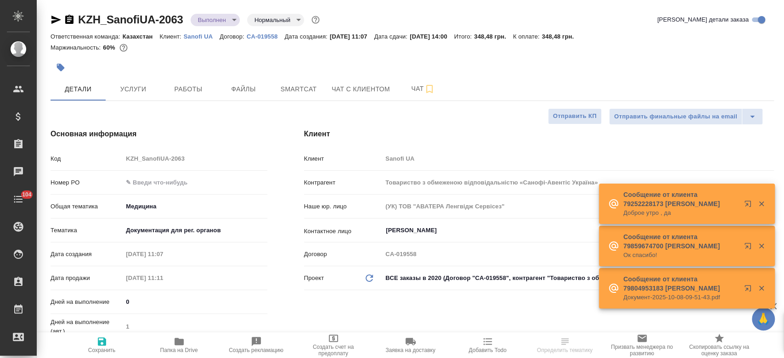
type textarea "x"
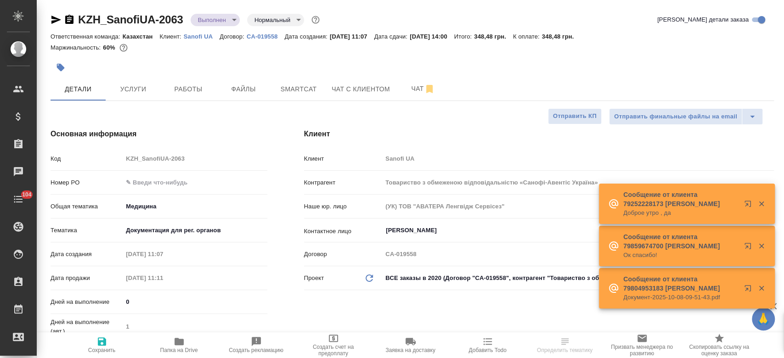
type textarea "x"
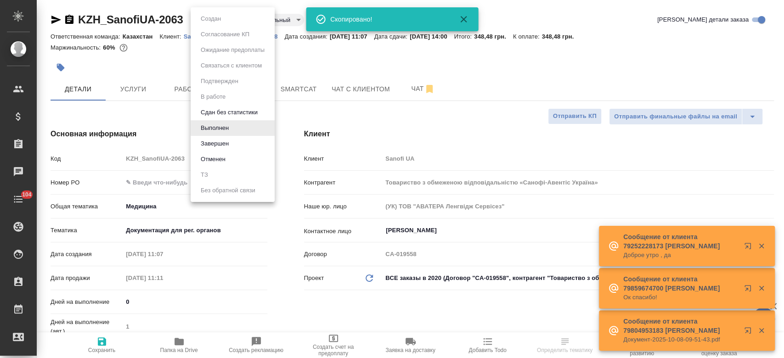
click at [230, 22] on body "🙏 .cls-1 fill:#fff; AWATERA Kosherbayeva Nazerke Клиенты Спецификации Заказы Ча…" at bounding box center [392, 179] width 784 height 358
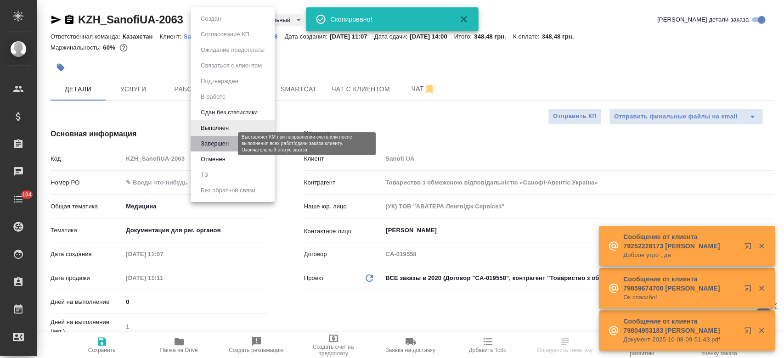
click at [213, 147] on button "Завершен" at bounding box center [215, 144] width 34 height 10
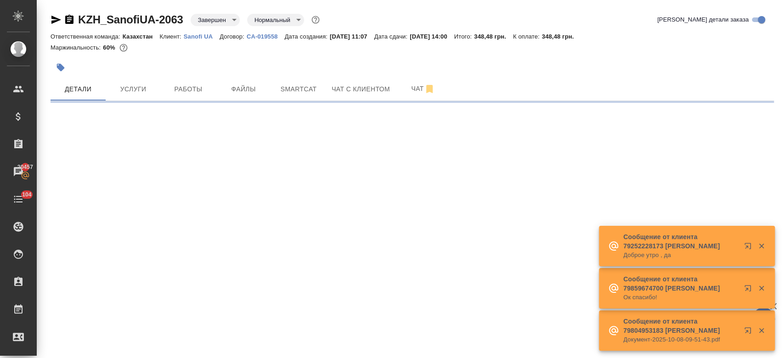
select select "RU"
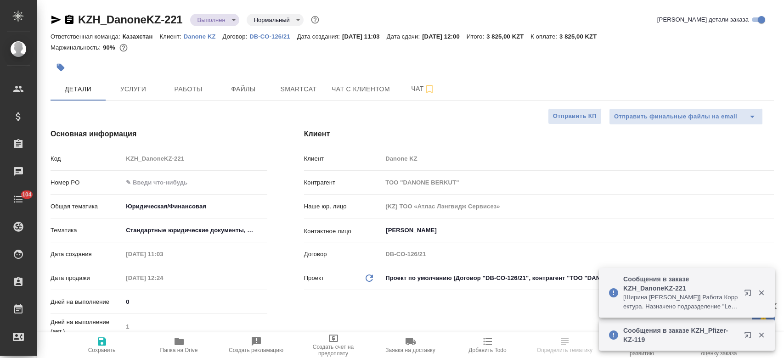
select select "RU"
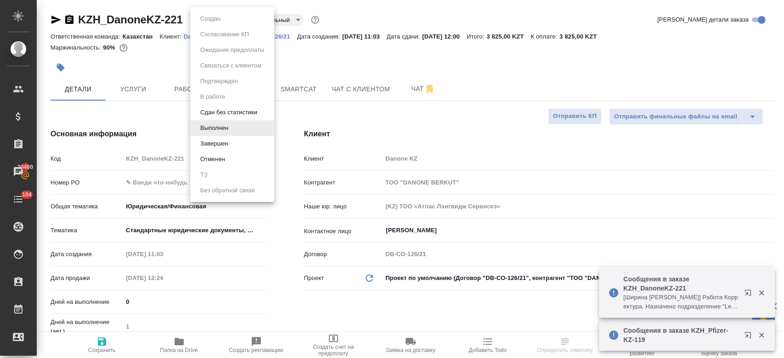
click at [215, 18] on body "🙏 .cls-1 fill:#fff; AWATERA Kosherbayeva Nazerke Клиенты Спецификации Заказы 20…" at bounding box center [392, 179] width 784 height 358
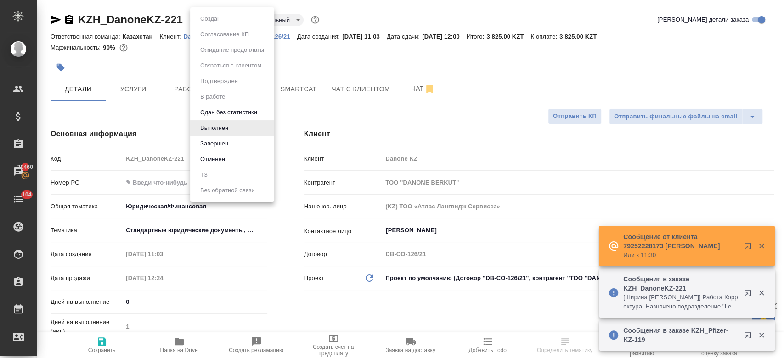
click at [305, 56] on div at bounding box center [392, 179] width 784 height 358
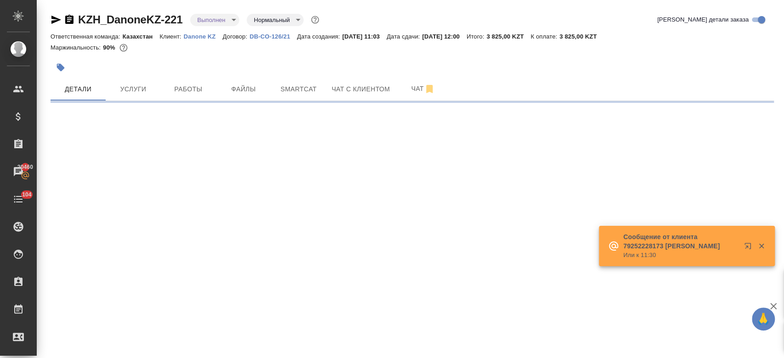
select select "RU"
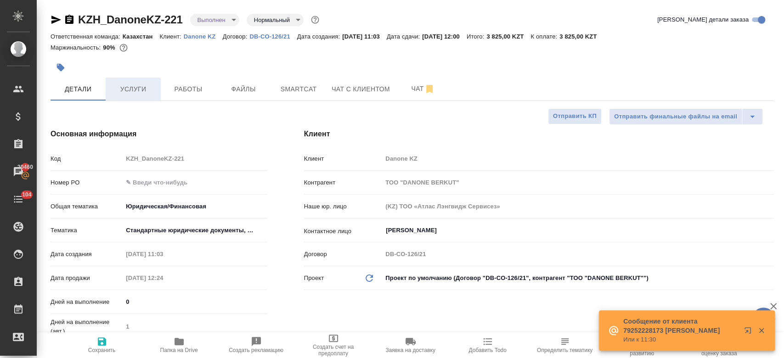
type textarea "x"
click at [142, 86] on span "Услуги" at bounding box center [133, 89] width 44 height 11
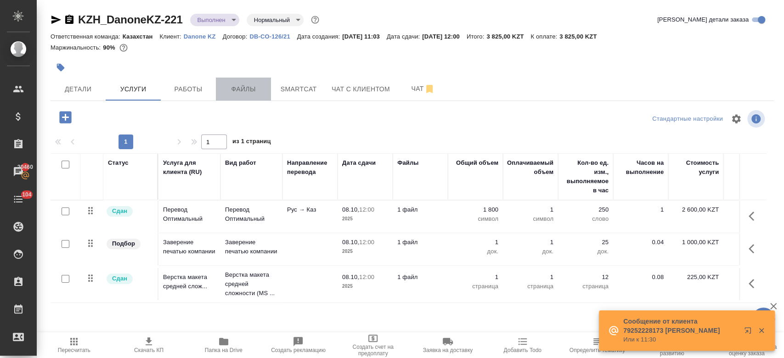
click at [248, 90] on span "Файлы" at bounding box center [243, 89] width 44 height 11
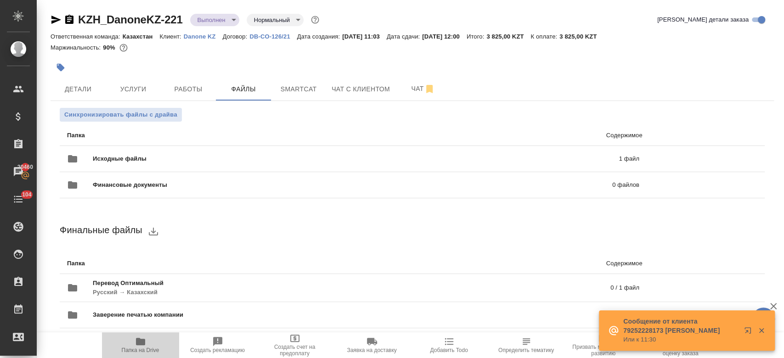
click at [145, 344] on icon "button" at bounding box center [140, 341] width 11 height 11
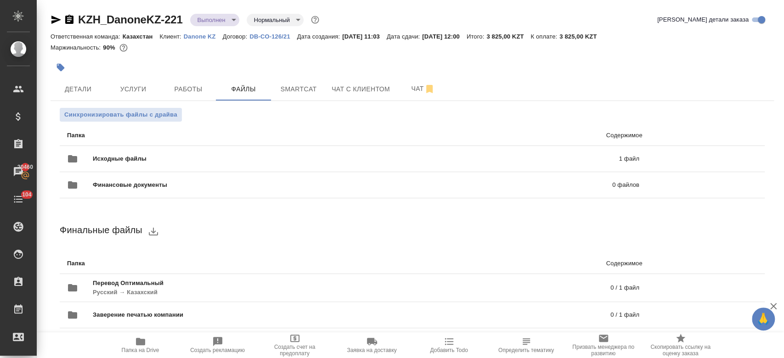
click at [219, 20] on body "🙏 .cls-1 fill:#fff; AWATERA Kosherbayeva Nazerke Клиенты Спецификации Заказы 20…" at bounding box center [392, 179] width 784 height 358
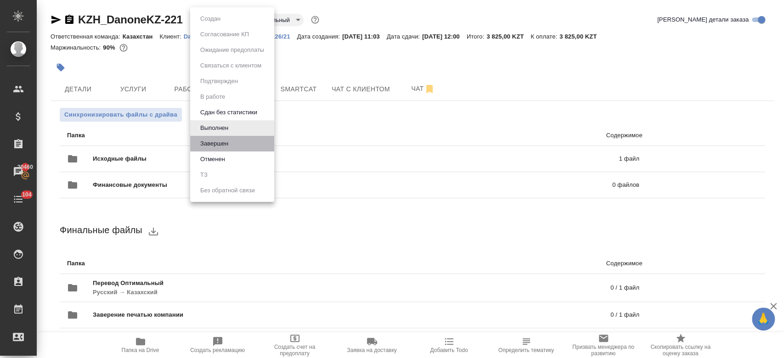
click at [222, 143] on button "Завершен" at bounding box center [214, 144] width 34 height 10
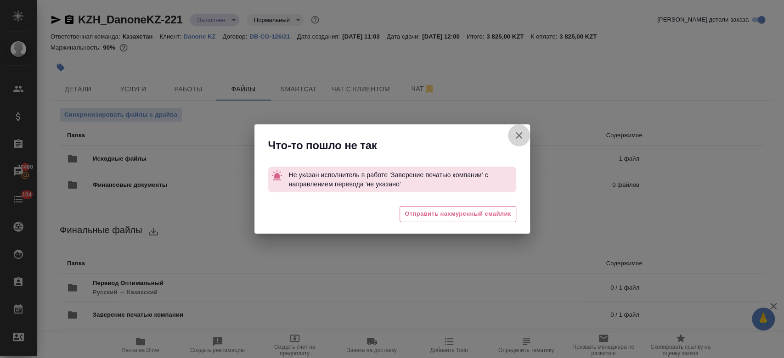
click at [521, 139] on icon "button" at bounding box center [518, 135] width 11 height 11
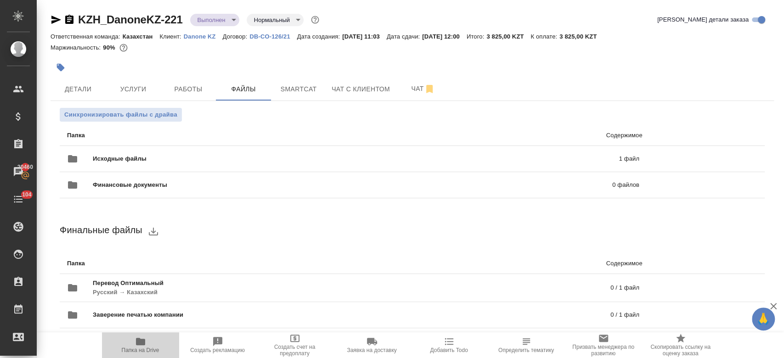
click at [141, 342] on icon "button" at bounding box center [140, 341] width 9 height 7
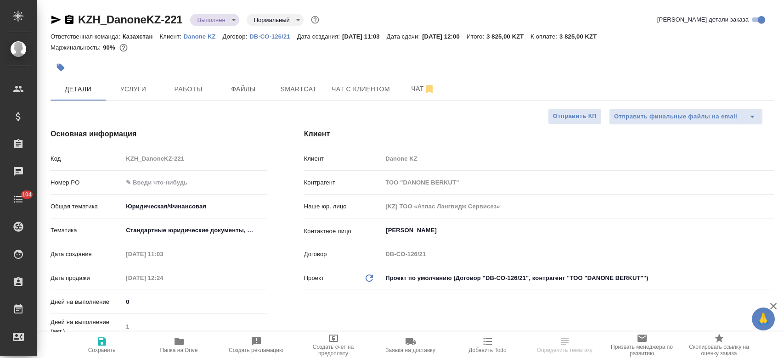
select select "RU"
click at [180, 97] on button "Работы" at bounding box center [188, 89] width 55 height 23
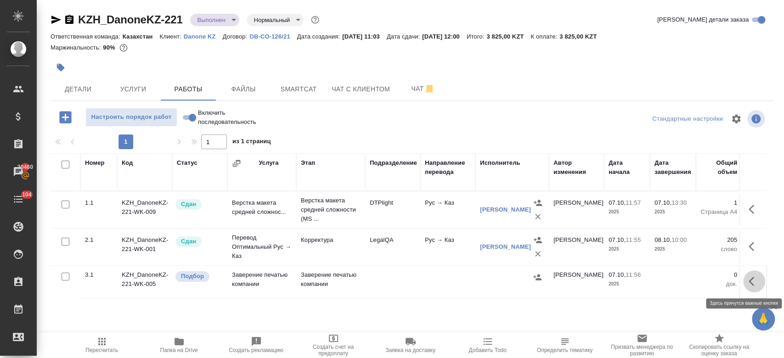
click at [749, 277] on icon "button" at bounding box center [754, 281] width 11 height 11
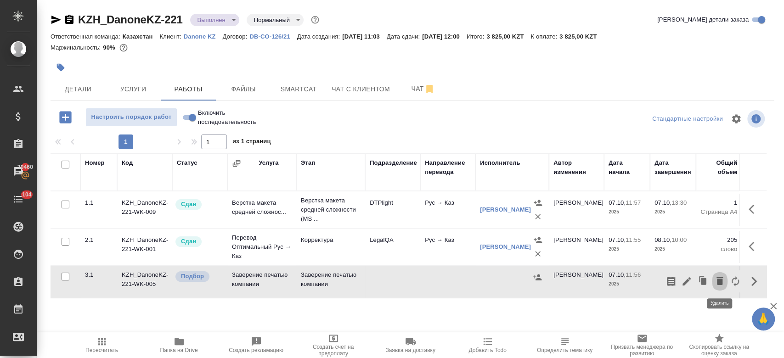
click at [716, 280] on icon "button" at bounding box center [719, 281] width 11 height 11
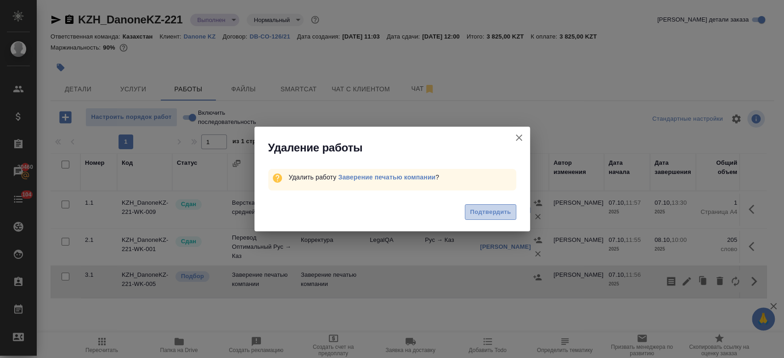
click at [485, 206] on button "Подтвердить" at bounding box center [490, 212] width 51 height 16
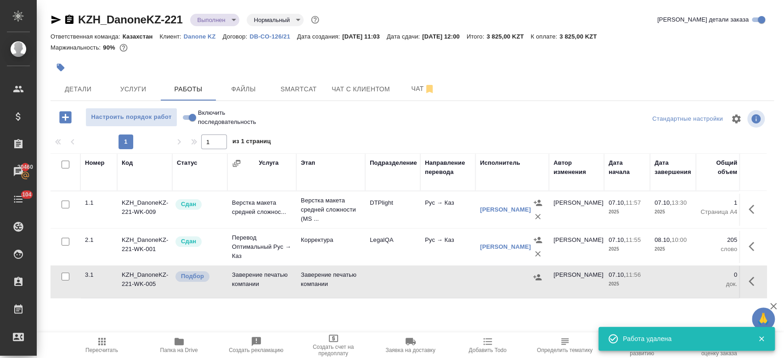
click at [212, 26] on div "KZH_DanoneKZ-221 Выполнен completed Нормальный normal Кратко детали заказа Отве…" at bounding box center [411, 192] width 733 height 384
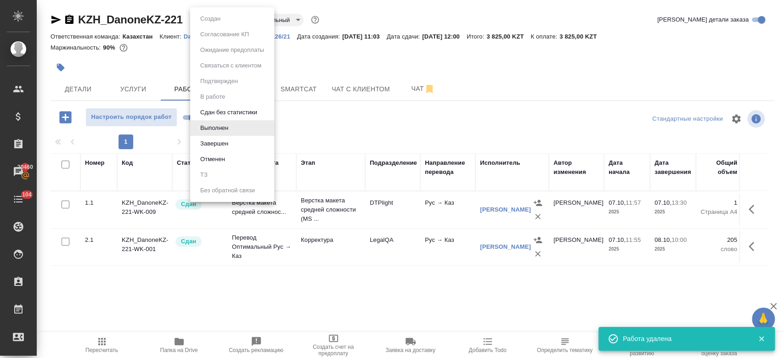
click at [209, 20] on body "🙏 .cls-1 fill:#fff; AWATERA Kosherbayeva Nazerke Клиенты Спецификации Заказы 20…" at bounding box center [392, 179] width 784 height 358
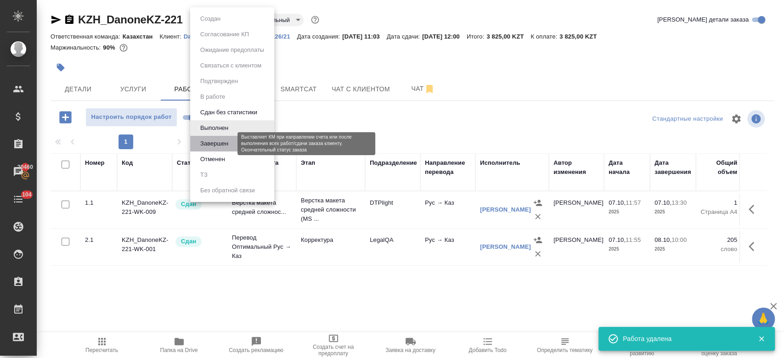
click at [223, 148] on button "Завершен" at bounding box center [214, 144] width 34 height 10
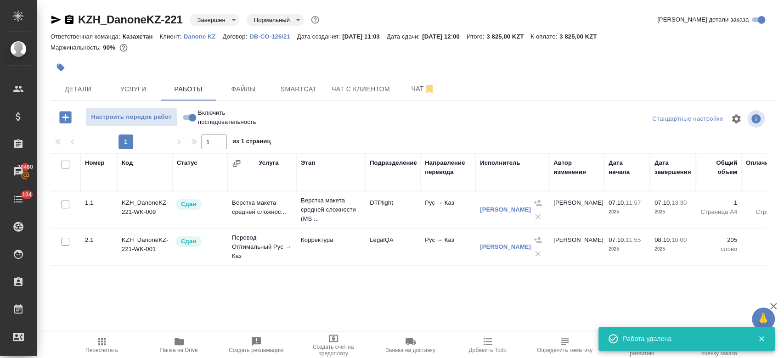
click at [225, 58] on div at bounding box center [292, 67] width 482 height 20
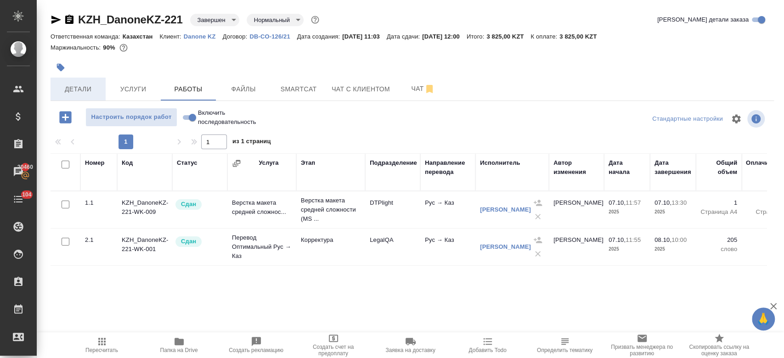
click at [83, 86] on span "Детали" at bounding box center [78, 89] width 44 height 11
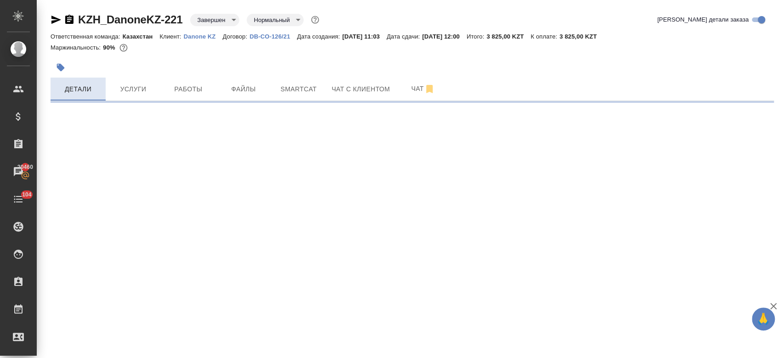
select select "RU"
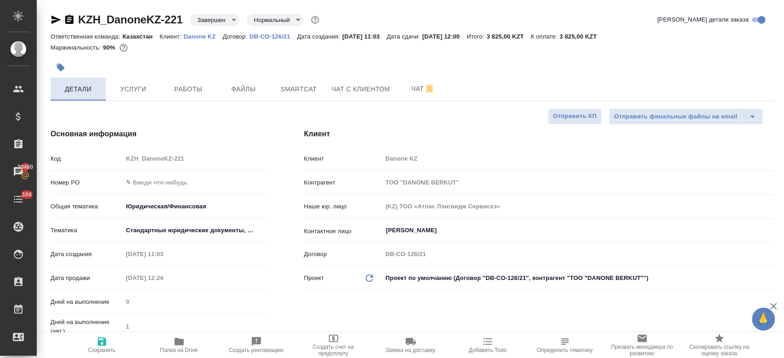
type textarea "x"
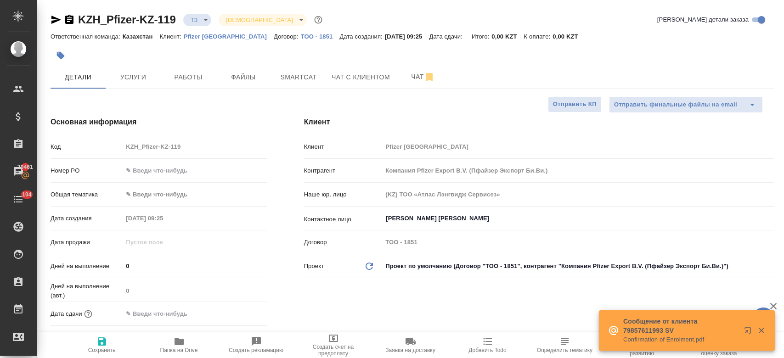
select select "RU"
click at [407, 72] on span "Чат" at bounding box center [423, 76] width 44 height 11
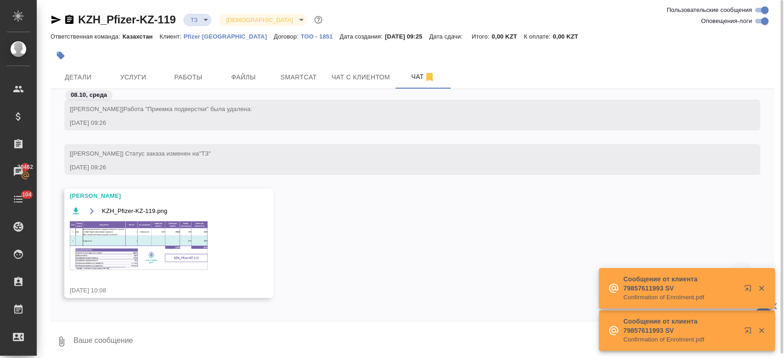
scroll to position [1126, 0]
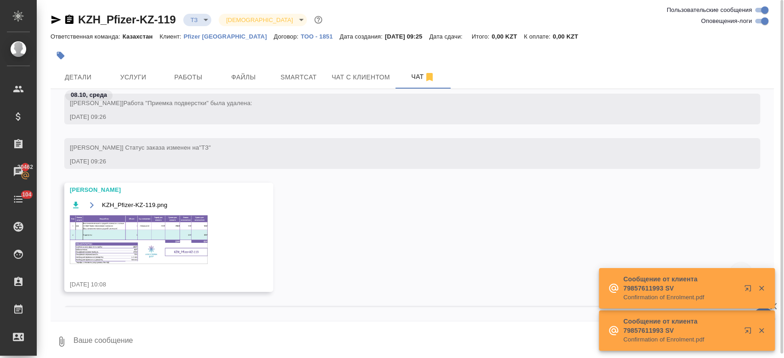
click at [137, 237] on img at bounding box center [139, 239] width 138 height 49
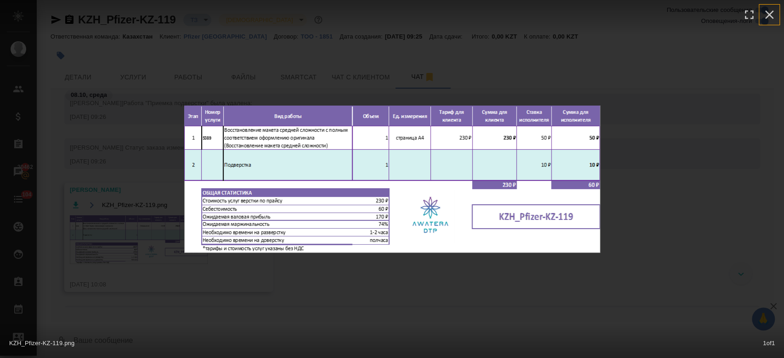
drag, startPoint x: 771, startPoint y: 13, endPoint x: 128, endPoint y: 75, distance: 646.0
click at [128, 75] on div "KZH_Pfizer-KZ-119.png 1 of 1" at bounding box center [392, 179] width 784 height 358
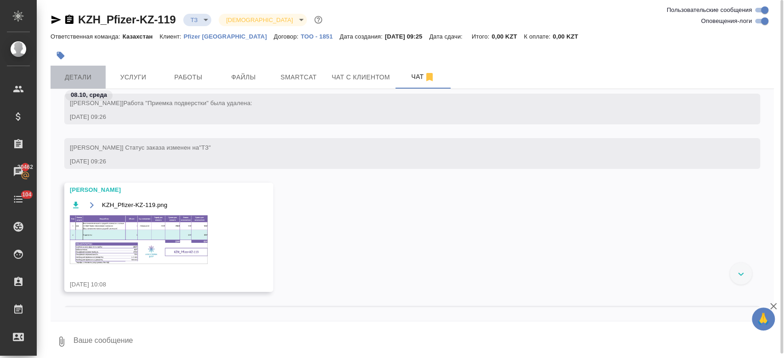
click at [85, 78] on span "Детали" at bounding box center [78, 77] width 44 height 11
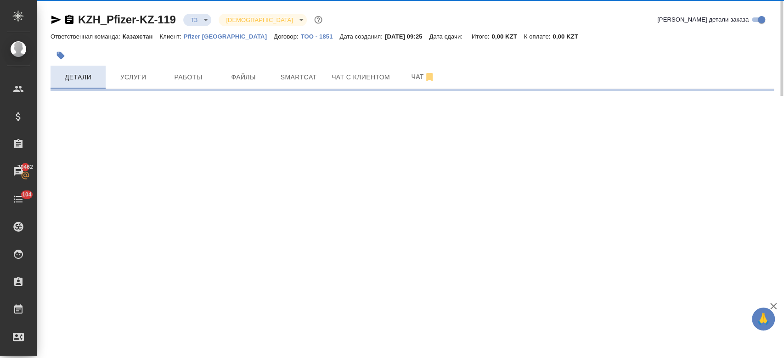
select select "RU"
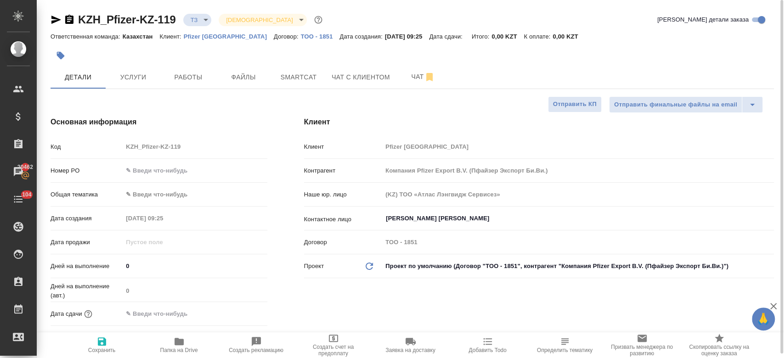
type textarea "x"
click at [139, 75] on span "Услуги" at bounding box center [133, 77] width 44 height 11
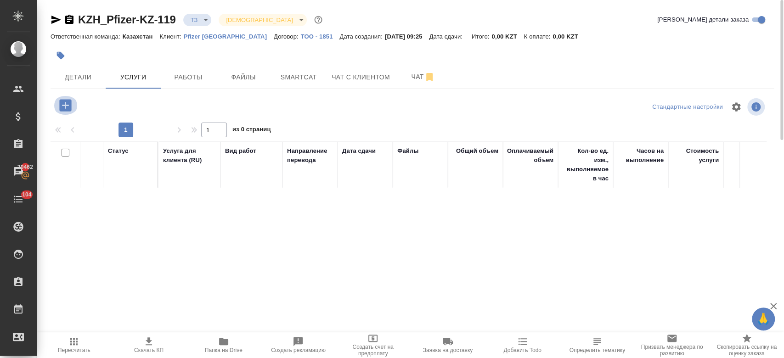
click at [63, 101] on icon "button" at bounding box center [65, 105] width 12 height 12
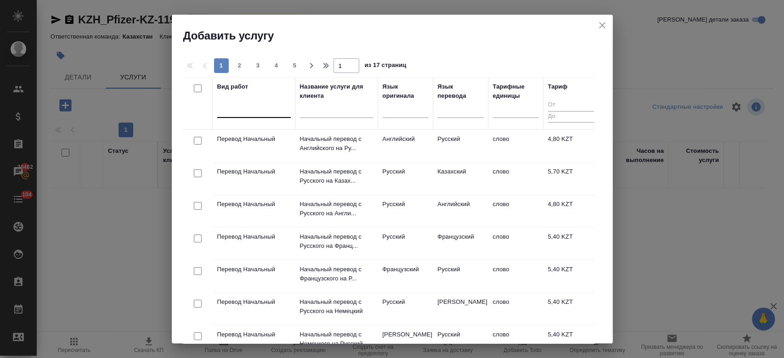
click at [241, 110] on div at bounding box center [253, 108] width 73 height 13
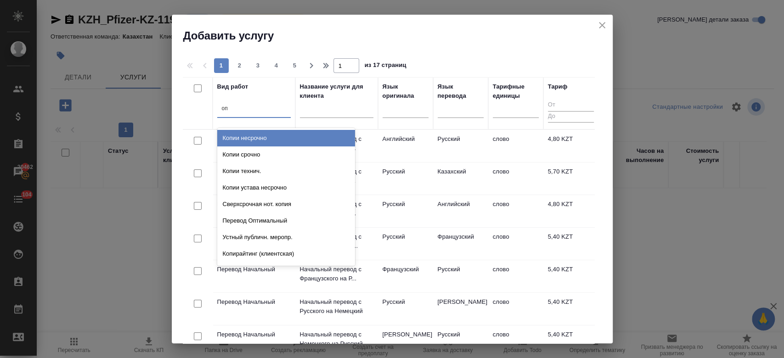
type input "опт"
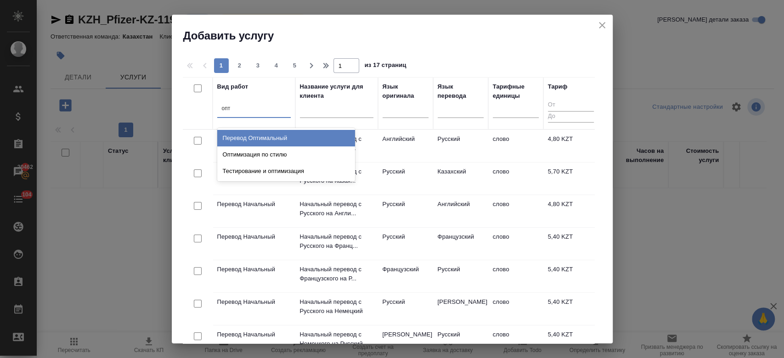
click at [282, 139] on div "Перевод Оптимальный" at bounding box center [286, 138] width 138 height 17
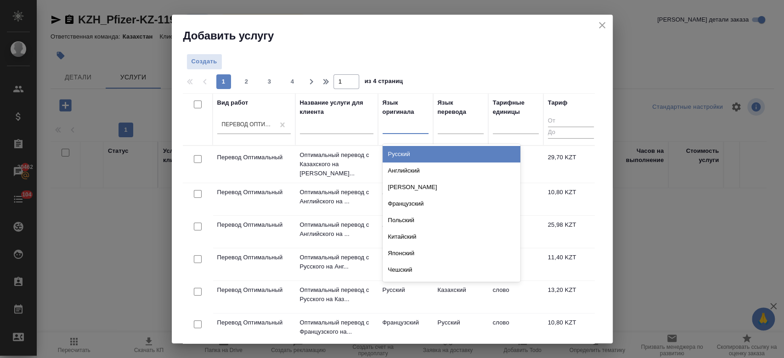
click at [400, 132] on div at bounding box center [406, 125] width 46 height 17
type input "рус"
click at [409, 152] on div "Русский" at bounding box center [452, 154] width 138 height 17
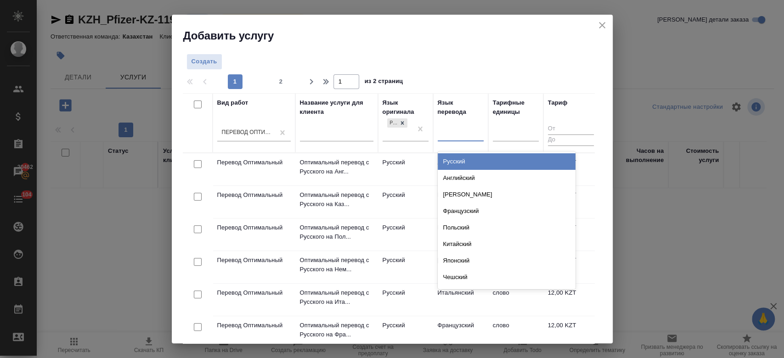
click at [461, 131] on div at bounding box center [461, 132] width 46 height 13
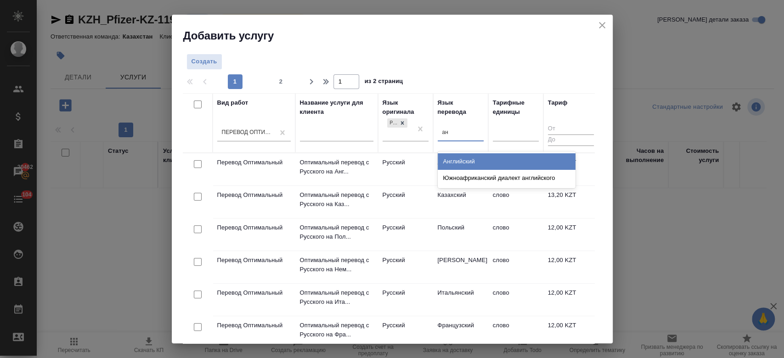
type input "анг"
click at [454, 159] on div "Английский" at bounding box center [507, 161] width 138 height 17
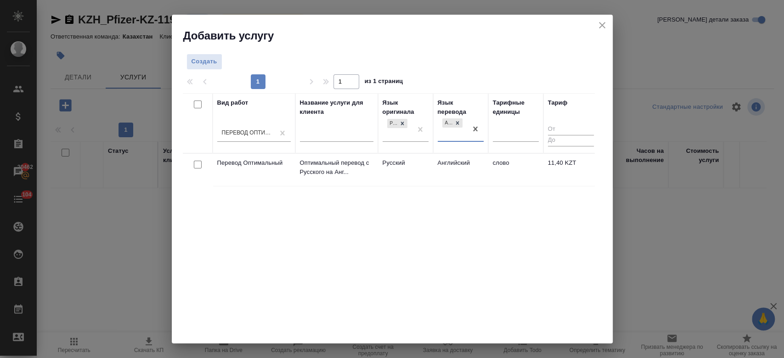
click at [429, 171] on td "Русский" at bounding box center [405, 170] width 55 height 32
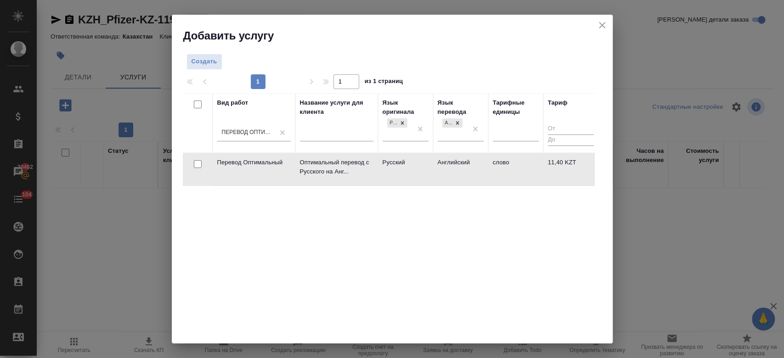
click at [429, 171] on td "Русский" at bounding box center [405, 169] width 55 height 32
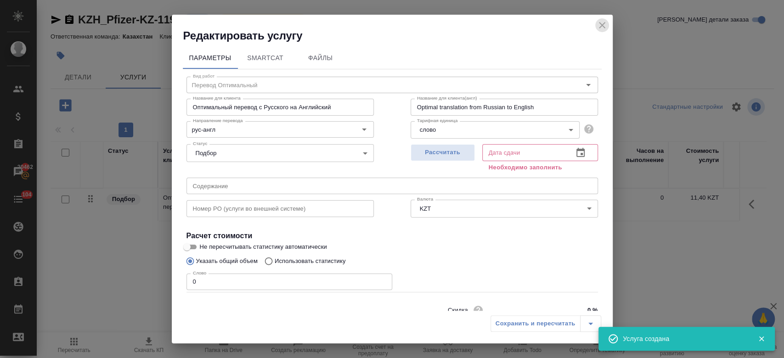
click at [599, 25] on icon "close" at bounding box center [602, 25] width 11 height 11
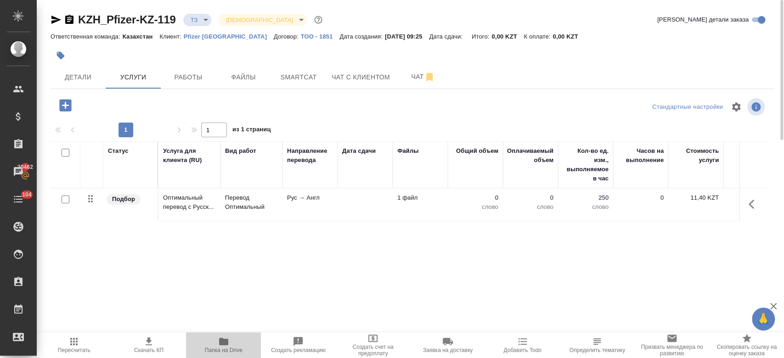
click at [224, 344] on icon "button" at bounding box center [223, 341] width 9 height 7
click at [51, 111] on div at bounding box center [171, 105] width 241 height 19
click at [70, 108] on icon "button" at bounding box center [65, 105] width 12 height 12
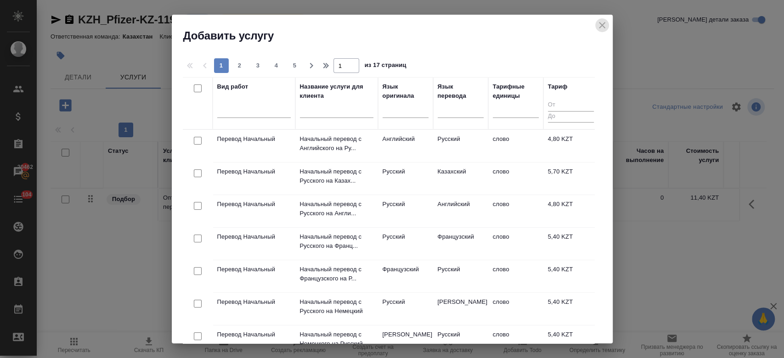
click at [606, 29] on icon "close" at bounding box center [602, 25] width 11 height 11
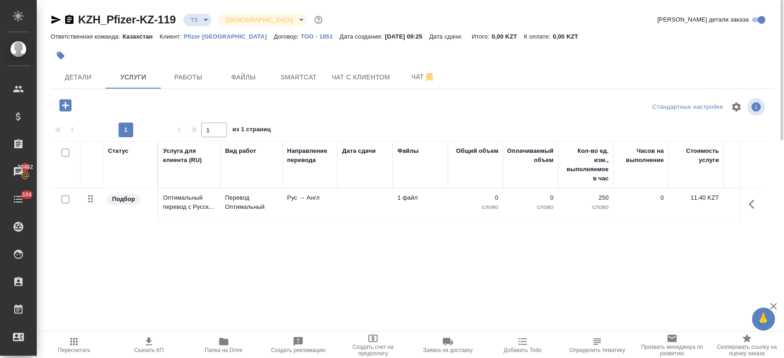
click at [63, 200] on input "checkbox" at bounding box center [66, 200] width 8 height 8
checkbox input "true"
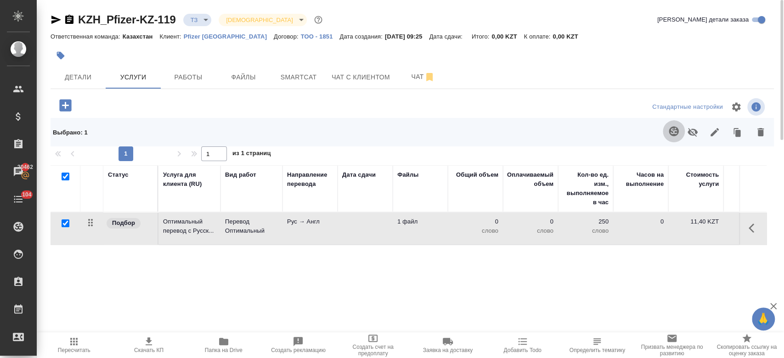
click at [671, 130] on icon "button" at bounding box center [674, 131] width 10 height 10
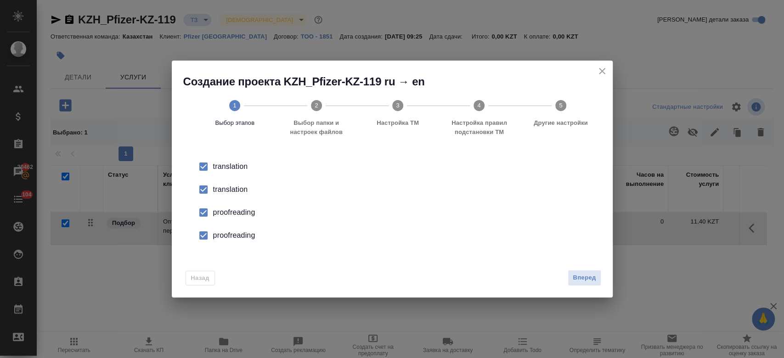
click at [240, 187] on div "translation" at bounding box center [402, 189] width 378 height 11
click at [238, 212] on div "proofreading" at bounding box center [402, 212] width 378 height 11
click at [241, 233] on div "proofreading" at bounding box center [402, 235] width 378 height 11
click at [580, 282] on span "Вперед" at bounding box center [584, 278] width 23 height 11
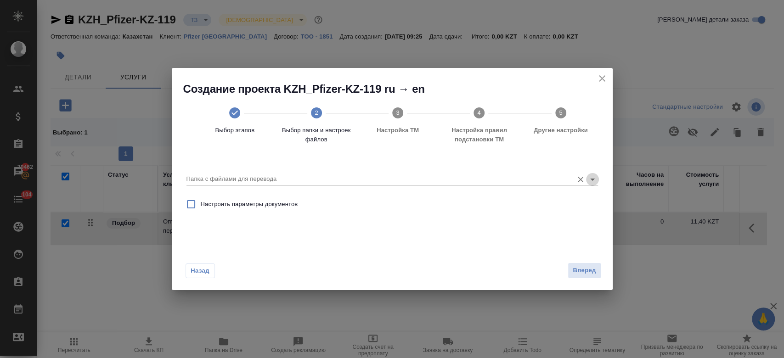
click at [591, 176] on icon "Open" at bounding box center [592, 179] width 11 height 11
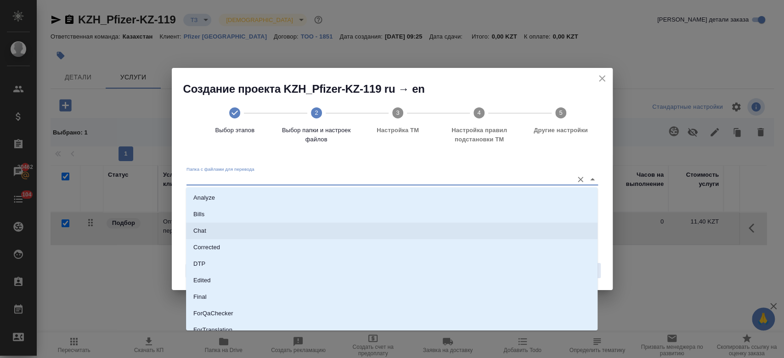
scroll to position [107, 0]
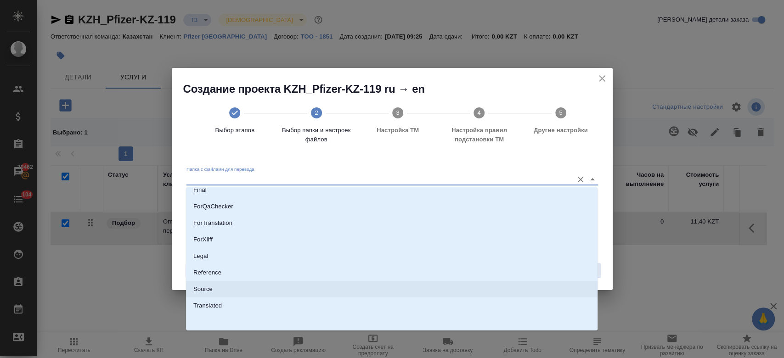
click at [413, 292] on li "Source" at bounding box center [392, 289] width 412 height 17
type input "Source"
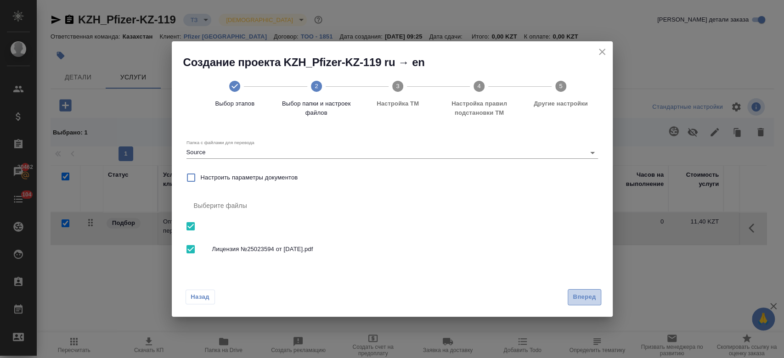
click at [574, 300] on span "Вперед" at bounding box center [584, 297] width 23 height 11
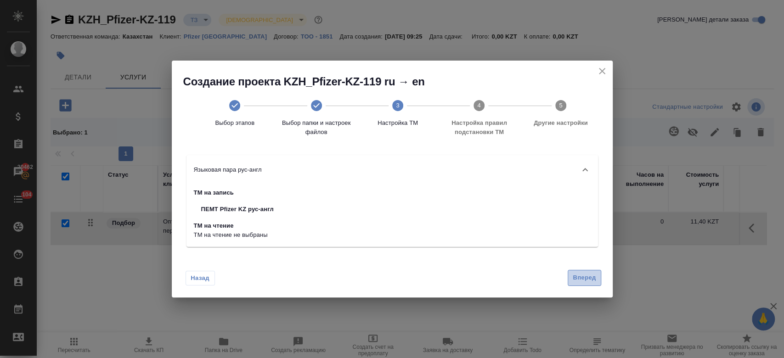
click at [587, 282] on span "Вперед" at bounding box center [584, 278] width 23 height 11
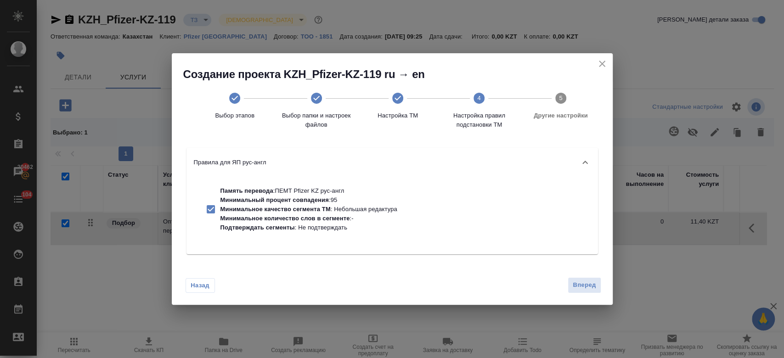
click at [316, 192] on p "Память перевода : ПЕМТ Pfizer KZ рус-англ" at bounding box center [308, 190] width 177 height 9
checkbox input "false"
click at [587, 286] on span "Вперед" at bounding box center [584, 285] width 23 height 11
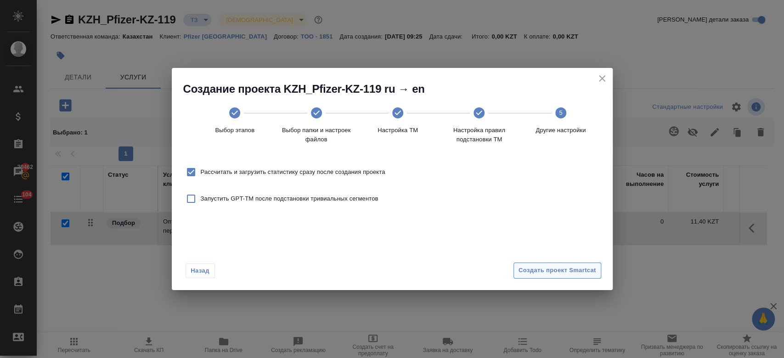
click at [567, 272] on span "Создать проект Smartcat" at bounding box center [558, 270] width 78 height 11
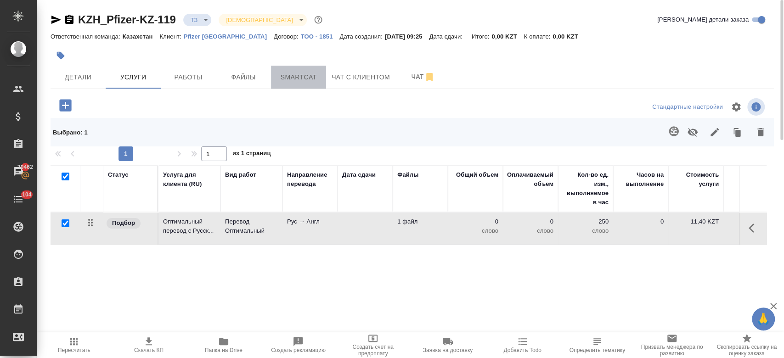
click at [305, 72] on span "Smartcat" at bounding box center [298, 77] width 44 height 11
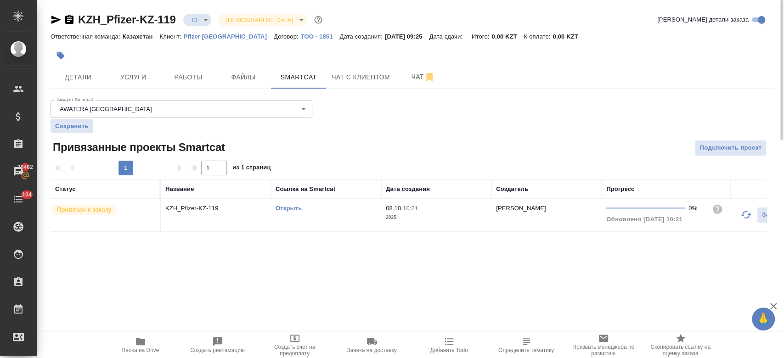
click at [294, 208] on link "Открыть" at bounding box center [289, 208] width 26 height 7
click at [147, 76] on span "Услуги" at bounding box center [133, 77] width 44 height 11
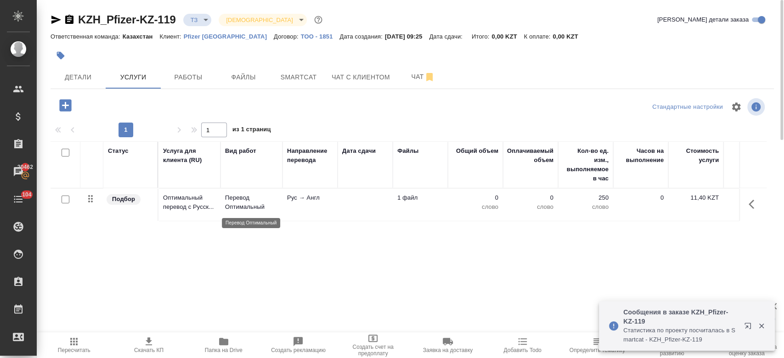
click at [242, 205] on p "Перевод Оптимальный" at bounding box center [251, 202] width 53 height 18
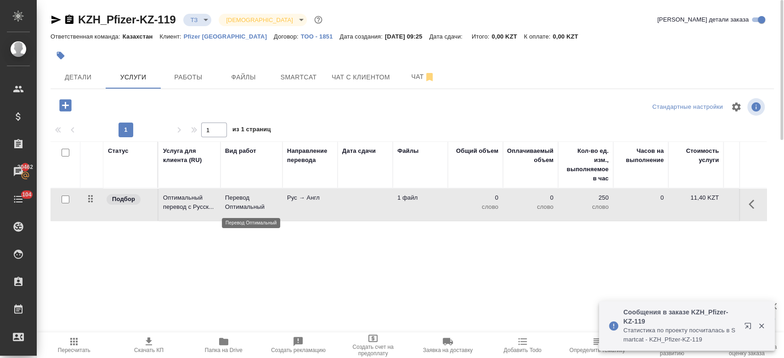
click at [242, 205] on p "Перевод Оптимальный" at bounding box center [251, 202] width 53 height 18
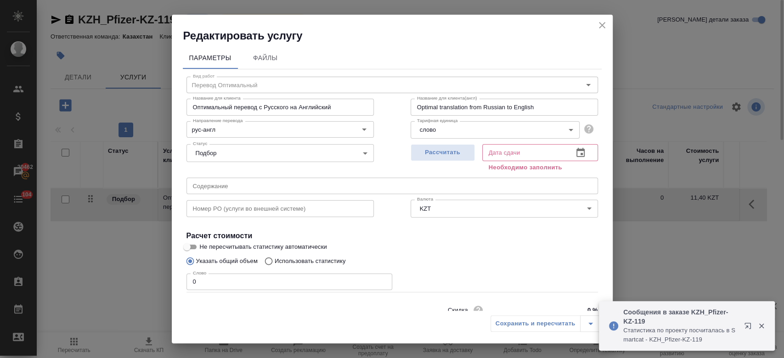
scroll to position [39, 0]
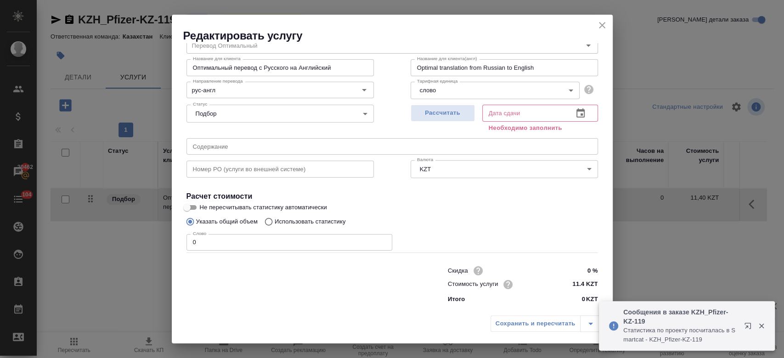
click at [195, 209] on input "Не пересчитывать статистику автоматически" at bounding box center [186, 207] width 33 height 11
checkbox input "true"
click at [217, 243] on input "0" at bounding box center [289, 242] width 206 height 17
type input "250"
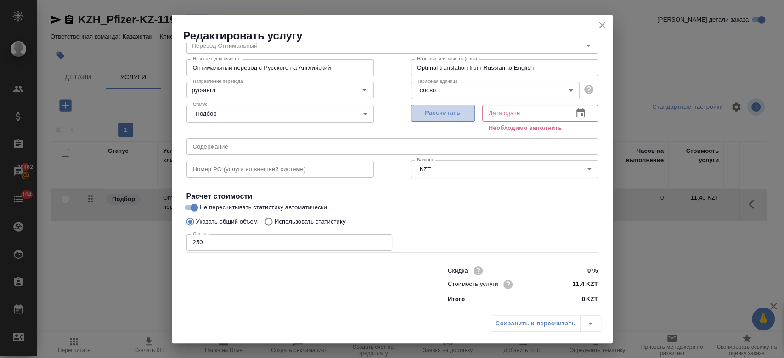
click at [452, 109] on span "Рассчитать" at bounding box center [443, 113] width 54 height 11
type input "08.10.2025 11:22"
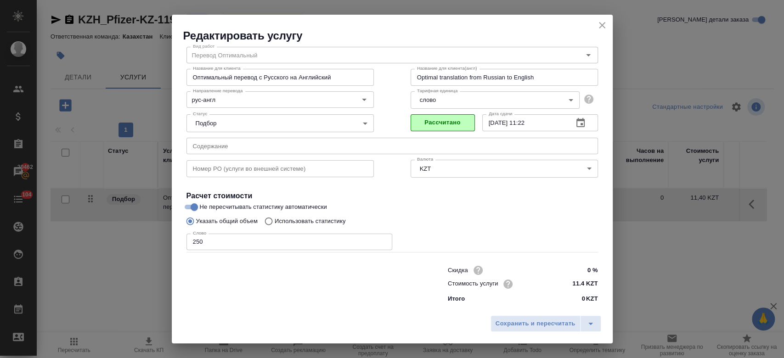
scroll to position [29, 0]
click at [524, 328] on span "Сохранить и пересчитать" at bounding box center [536, 324] width 80 height 11
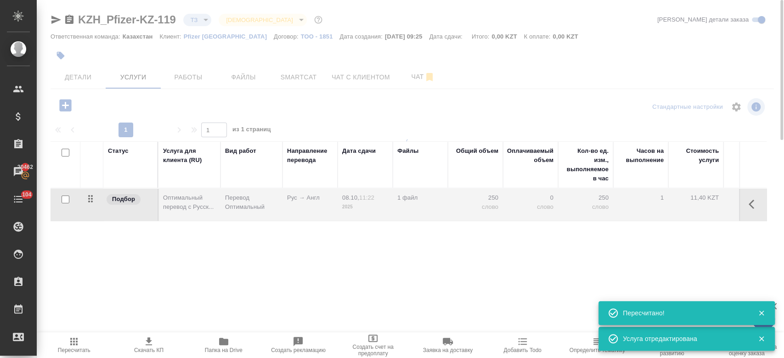
type input "new"
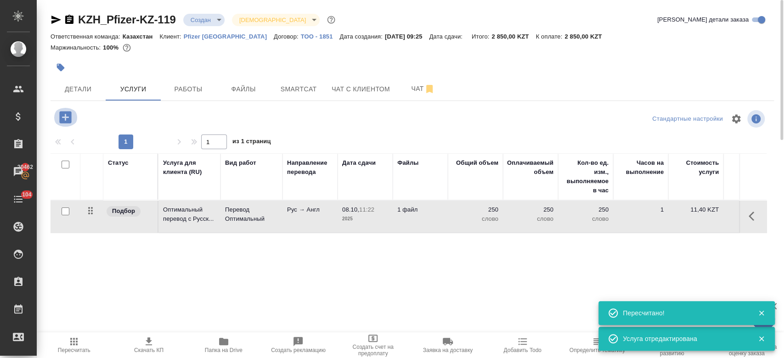
click at [61, 114] on icon "button" at bounding box center [65, 117] width 12 height 12
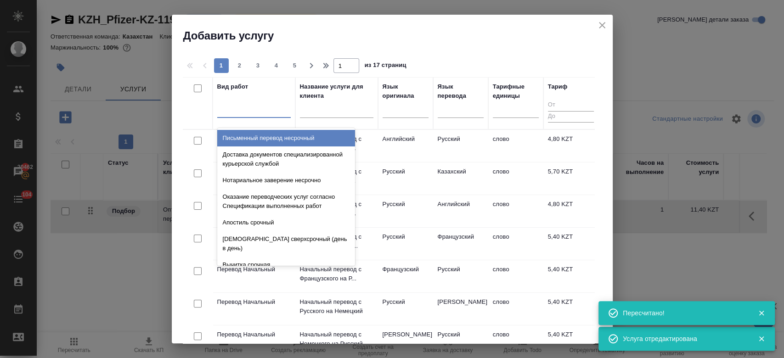
click at [240, 110] on div at bounding box center [253, 108] width 73 height 13
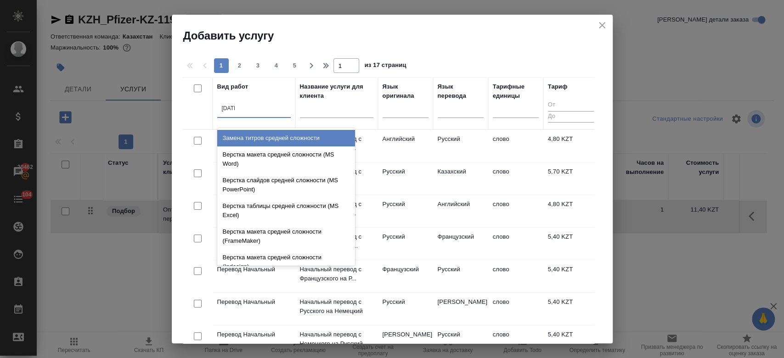
type input "средн"
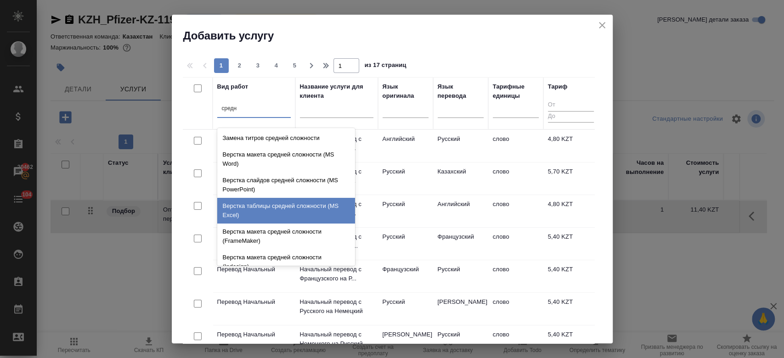
scroll to position [97, 0]
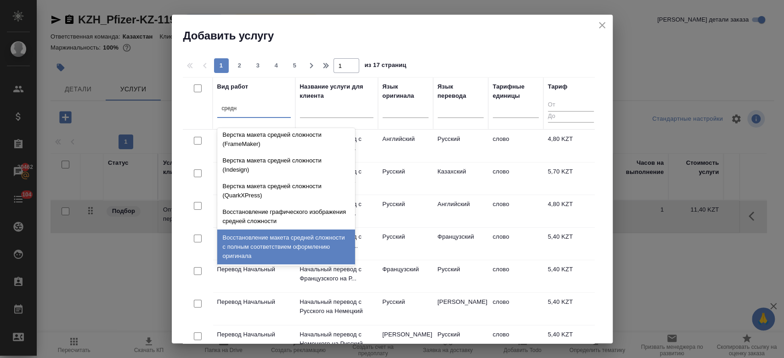
click at [282, 255] on div "Восстановление макета средней сложности с полным соответствием оформлению ориги…" at bounding box center [286, 247] width 138 height 35
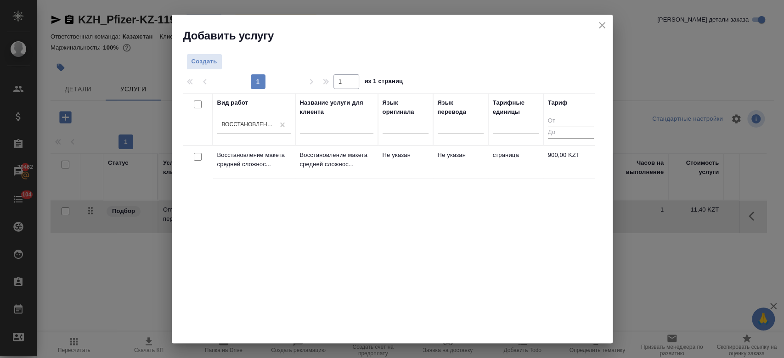
click at [287, 170] on td "Восстановление макета средней сложнос..." at bounding box center [254, 162] width 83 height 32
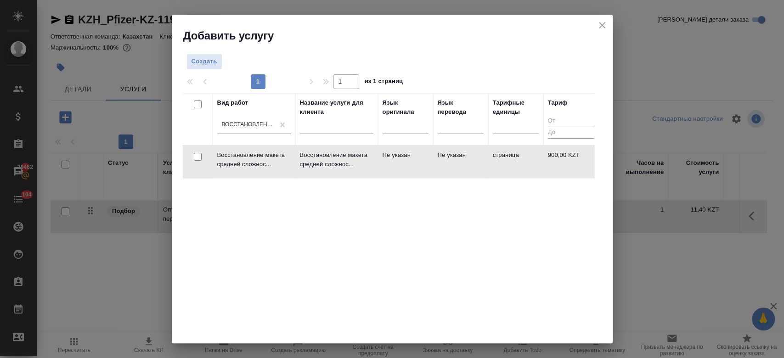
click at [287, 170] on td "Восстановление макета средней сложнос..." at bounding box center [254, 162] width 83 height 32
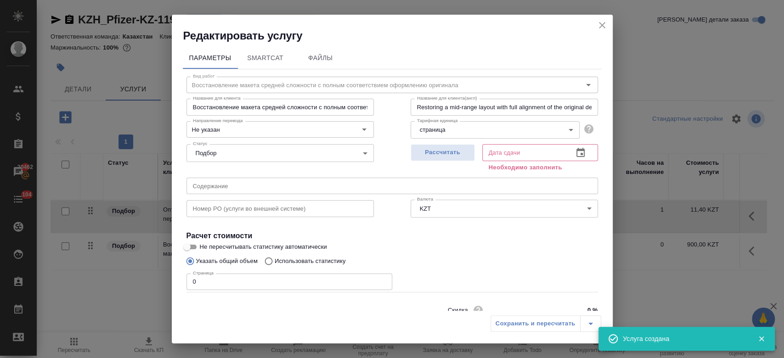
click at [258, 287] on input "0" at bounding box center [289, 282] width 206 height 17
type input "1"
click at [194, 244] on input "Не пересчитывать статистику автоматически" at bounding box center [186, 247] width 33 height 11
checkbox input "true"
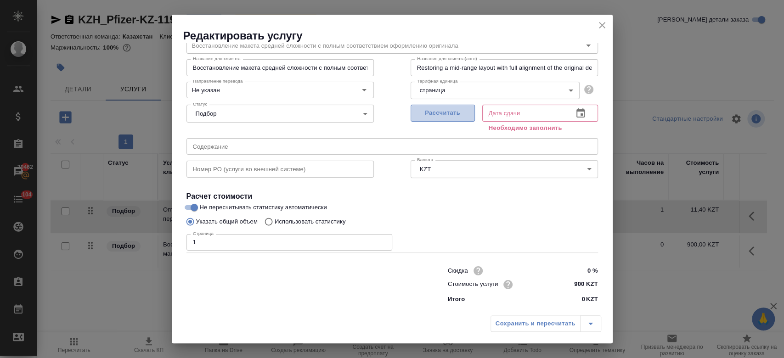
click at [432, 114] on span "Рассчитать" at bounding box center [443, 113] width 54 height 11
type input "08.10.2025 10:29"
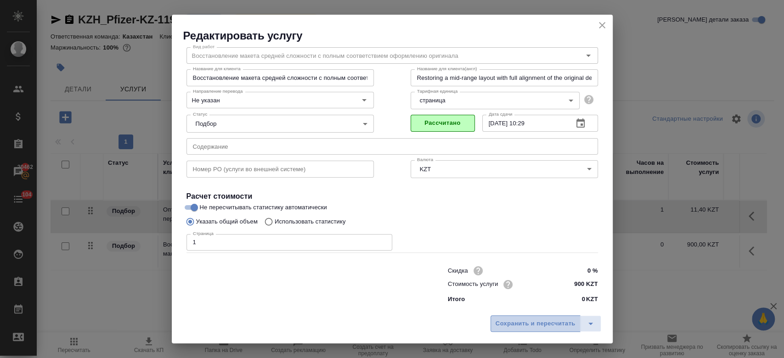
click at [518, 321] on span "Сохранить и пересчитать" at bounding box center [536, 324] width 80 height 11
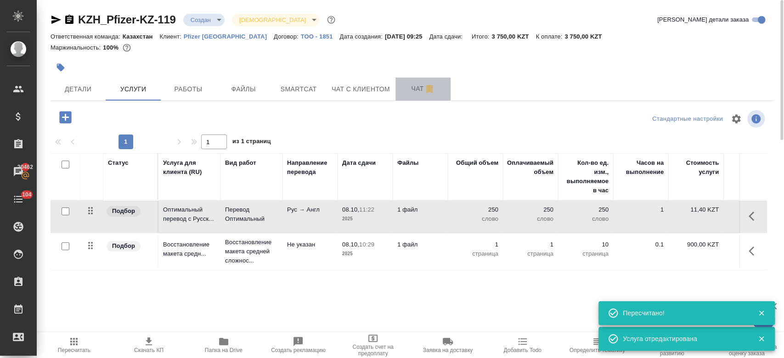
click at [409, 95] on button "Чат" at bounding box center [422, 89] width 55 height 23
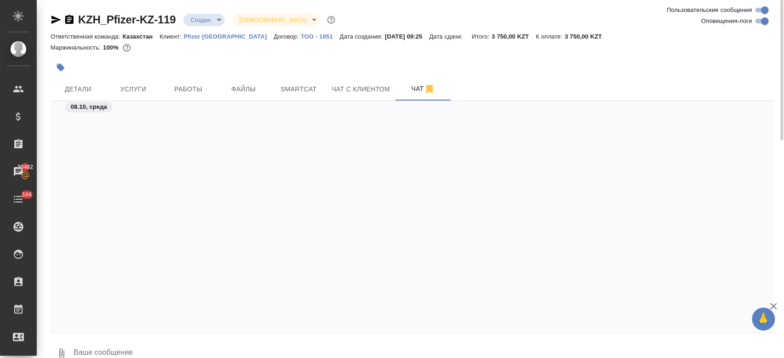
scroll to position [1165, 0]
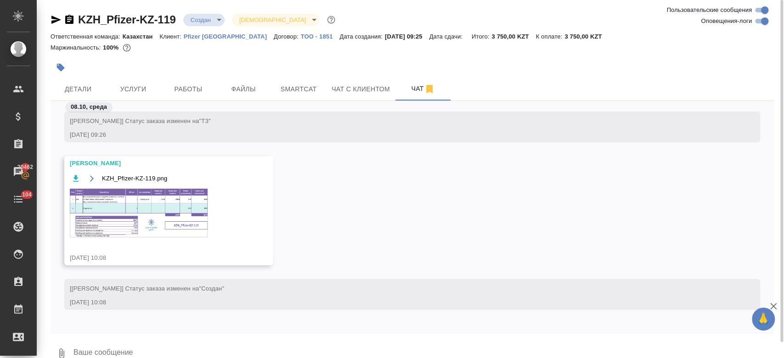
click at [178, 202] on img at bounding box center [139, 213] width 138 height 49
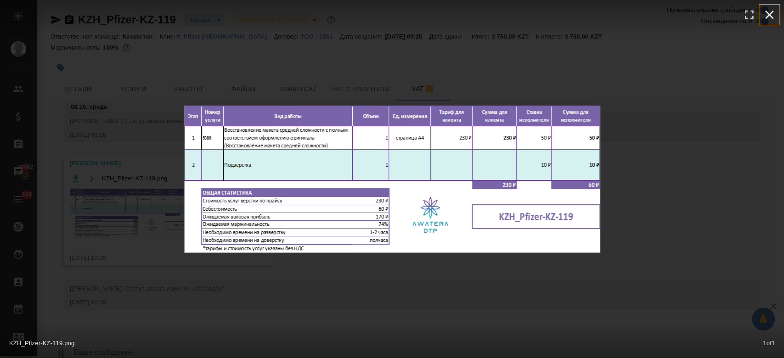
click at [769, 13] on icon "button" at bounding box center [769, 14] width 15 height 15
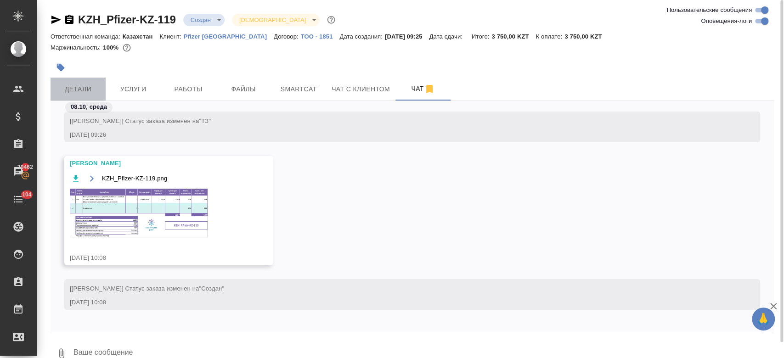
click at [83, 87] on span "Детали" at bounding box center [78, 89] width 44 height 11
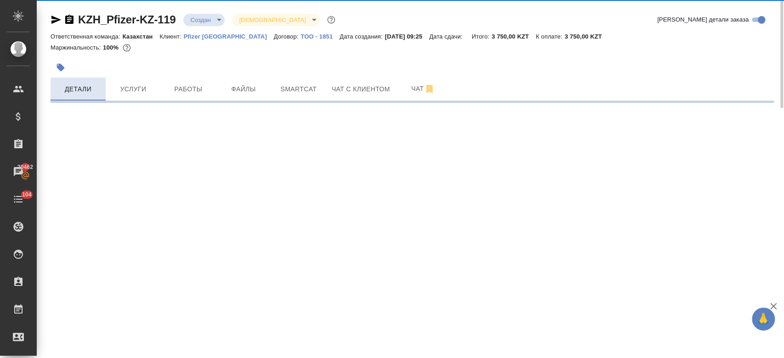
select select "RU"
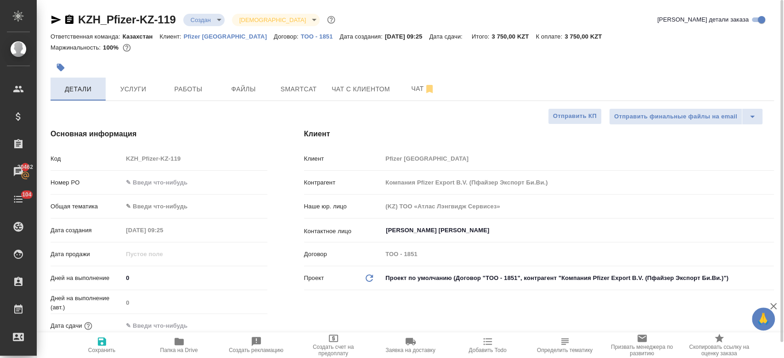
type textarea "x"
click at [149, 97] on button "Услуги" at bounding box center [133, 89] width 55 height 23
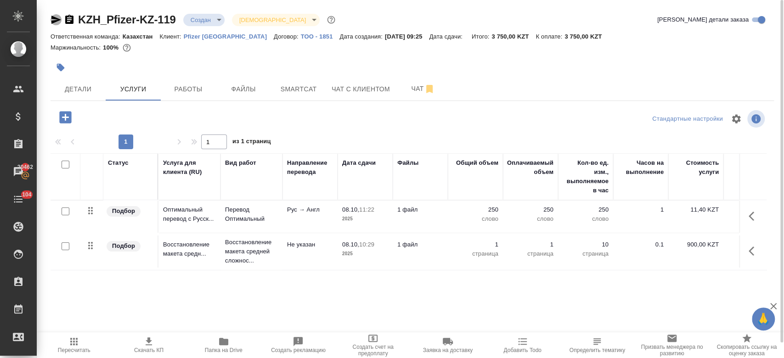
click at [56, 24] on icon "button" at bounding box center [56, 19] width 11 height 11
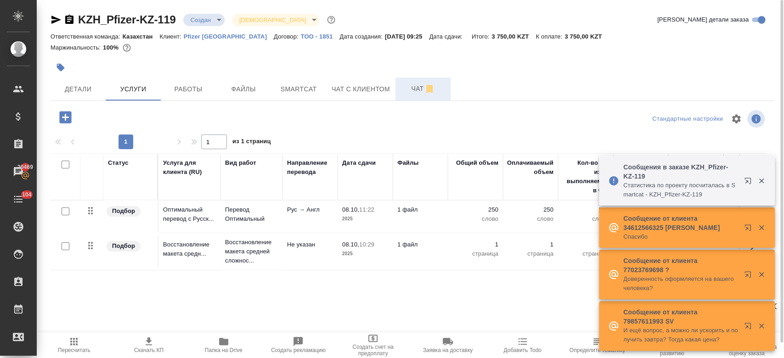
click at [423, 84] on span "Чат" at bounding box center [423, 88] width 44 height 11
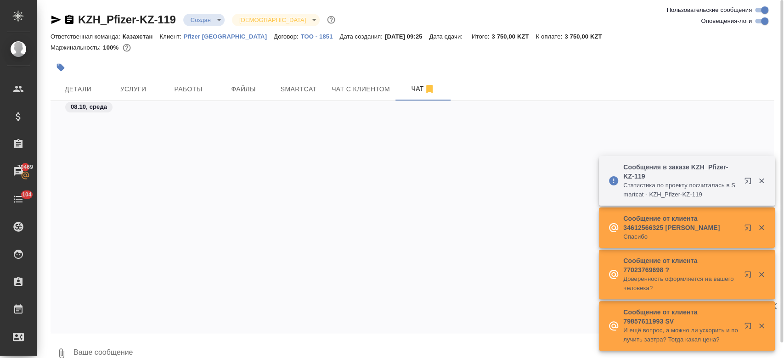
scroll to position [1258, 0]
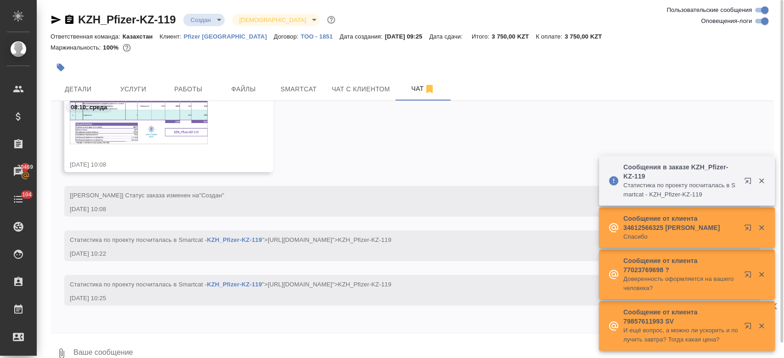
click at [169, 135] on img at bounding box center [139, 120] width 138 height 49
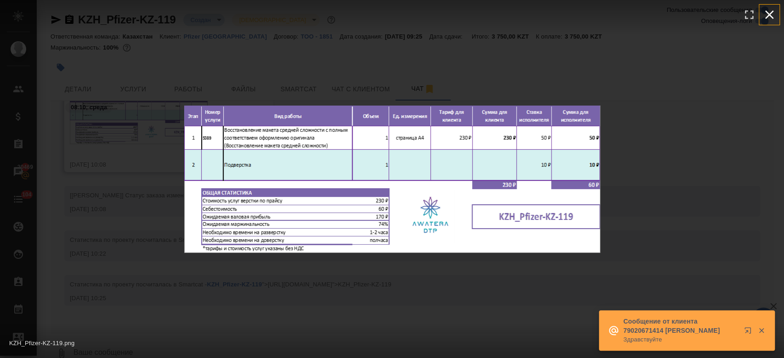
click at [767, 13] on icon "button" at bounding box center [769, 15] width 9 height 9
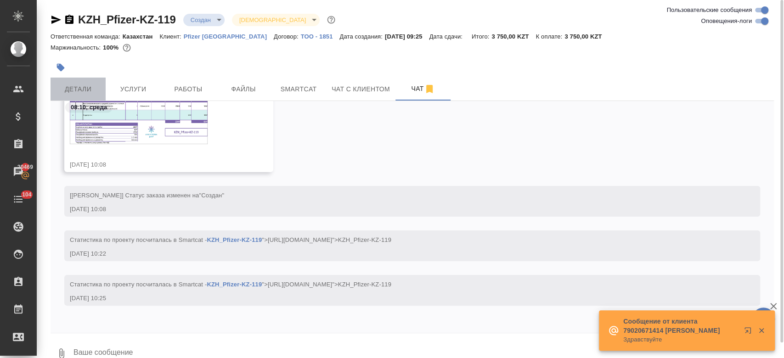
click at [88, 80] on button "Детали" at bounding box center [78, 89] width 55 height 23
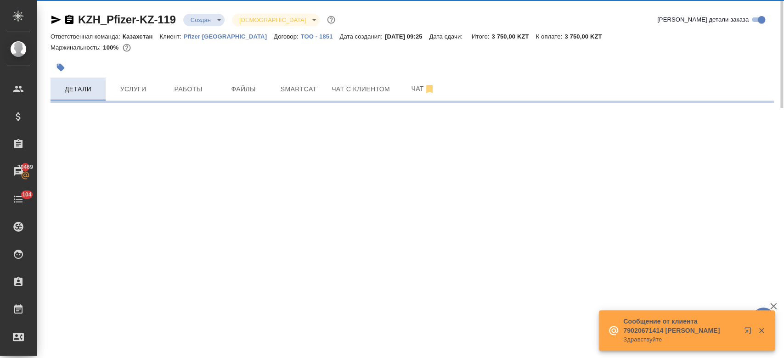
select select "RU"
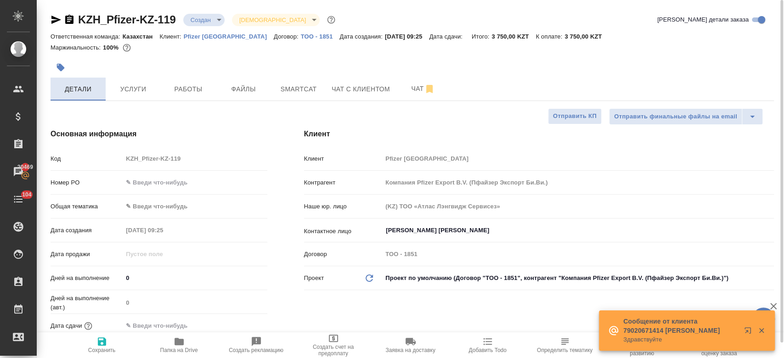
type textarea "x"
type input "[PERSON_NAME]"
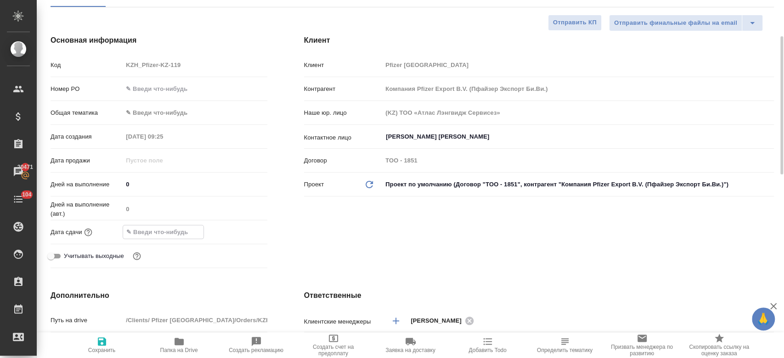
click at [158, 235] on input "text" at bounding box center [163, 232] width 80 height 13
click at [242, 227] on icon "button" at bounding box center [240, 231] width 11 height 11
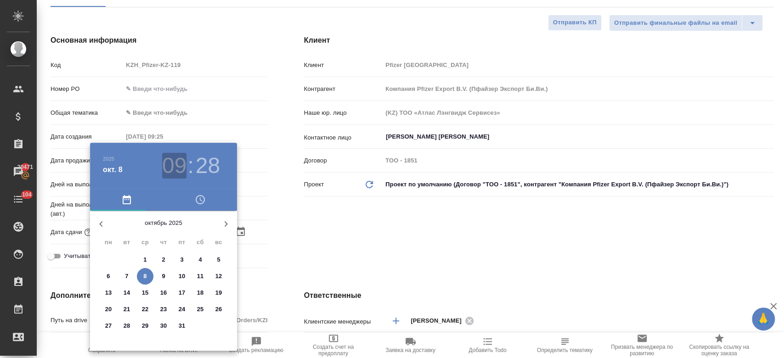
click at [180, 167] on h3 "09" at bounding box center [174, 166] width 24 height 26
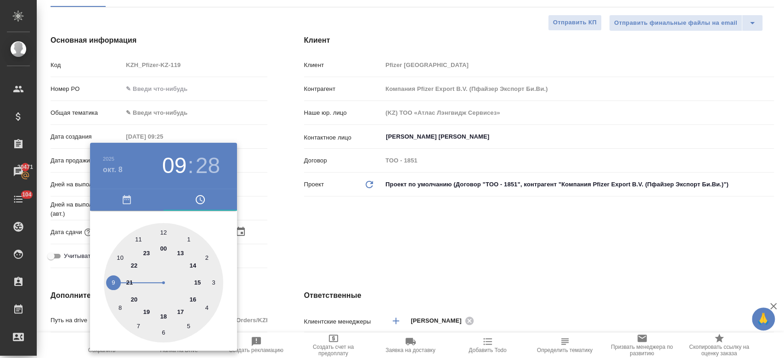
click at [166, 316] on div at bounding box center [163, 282] width 119 height 119
type input "08.10.2025 18:28"
type textarea "x"
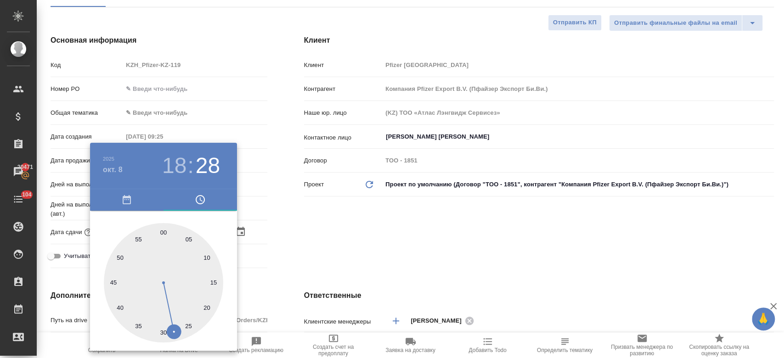
click at [165, 235] on div at bounding box center [163, 282] width 119 height 119
type input "08.10.2025 18:00"
type textarea "x"
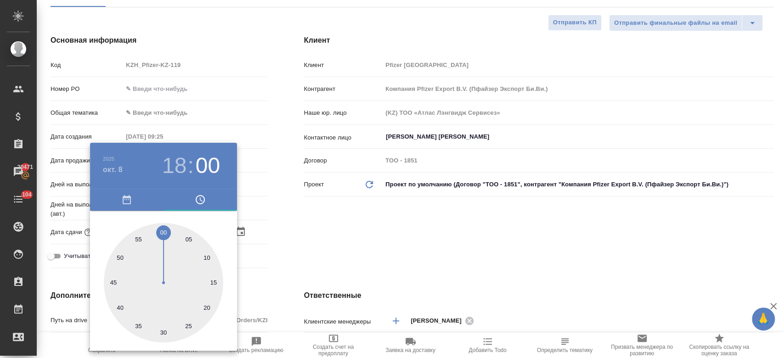
click at [316, 240] on div at bounding box center [392, 179] width 784 height 358
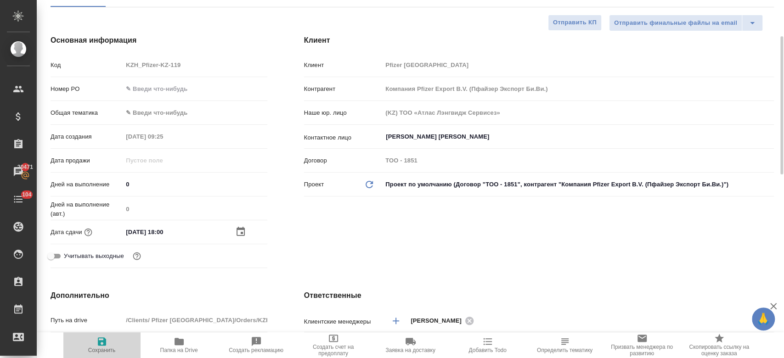
click at [94, 347] on span "Сохранить" at bounding box center [102, 344] width 66 height 17
type textarea "x"
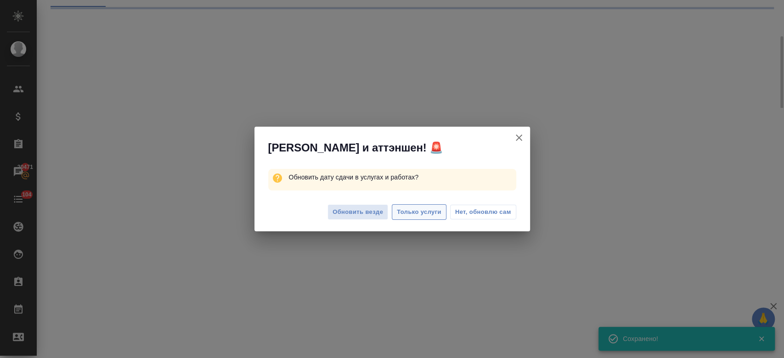
select select "RU"
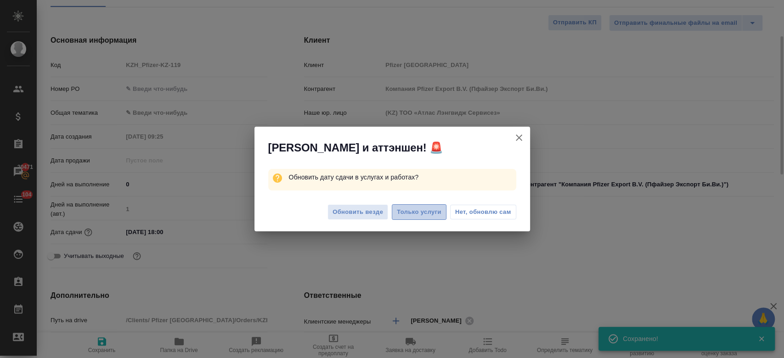
click at [413, 215] on span "Только услуги" at bounding box center [419, 212] width 45 height 11
type textarea "x"
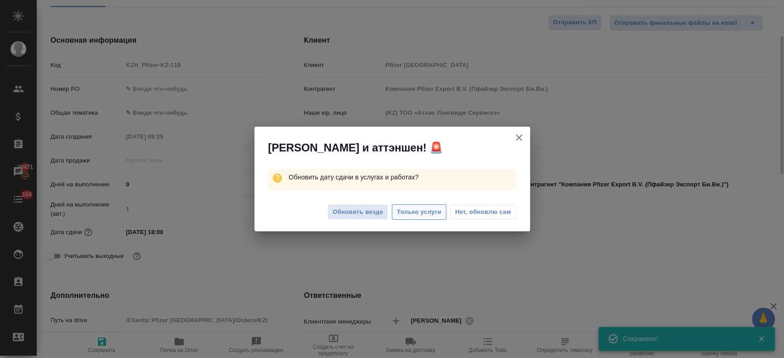
type textarea "x"
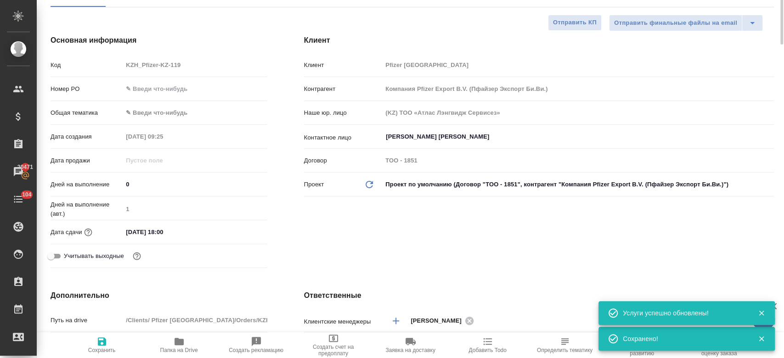
scroll to position [0, 0]
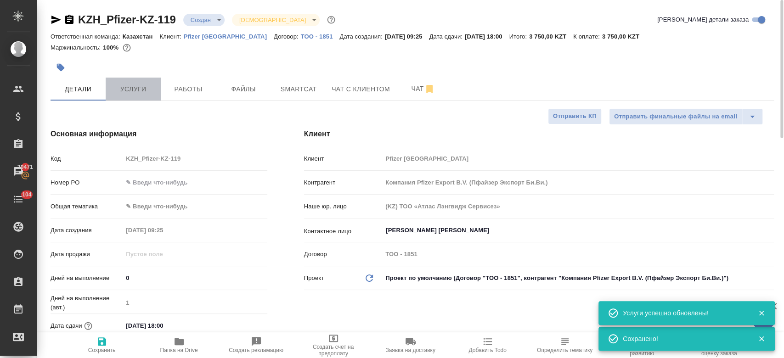
click at [133, 86] on span "Услуги" at bounding box center [133, 89] width 44 height 11
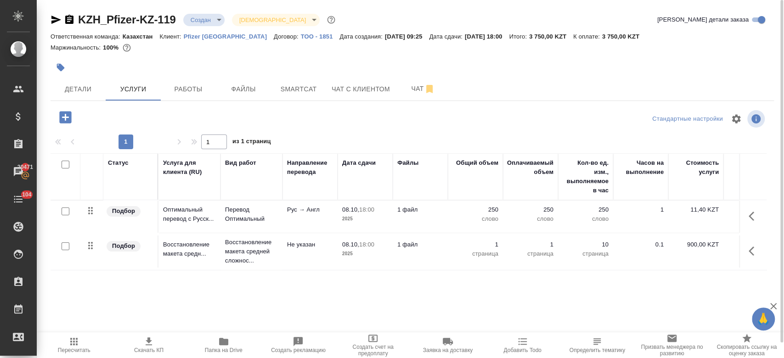
scroll to position [0, 0]
click at [150, 342] on icon "button" at bounding box center [149, 342] width 6 height 8
click at [200, 66] on div at bounding box center [292, 67] width 482 height 20
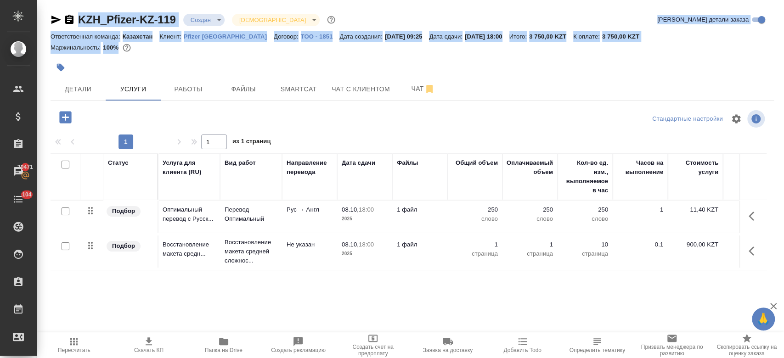
drag, startPoint x: 168, startPoint y: 62, endPoint x: 66, endPoint y: -49, distance: 151.2
click at [66, 0] on html "🙏 .cls-1 fill:#fff; AWATERA Kosherbayeva Nazerke Клиенты Спецификации Заказы 20…" at bounding box center [392, 179] width 784 height 358
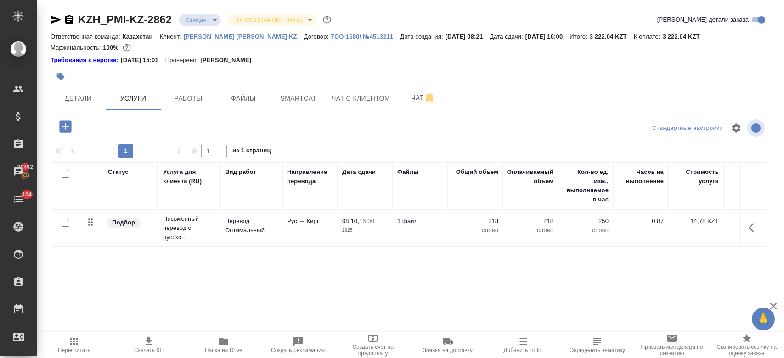
click at [365, 68] on div at bounding box center [292, 77] width 482 height 20
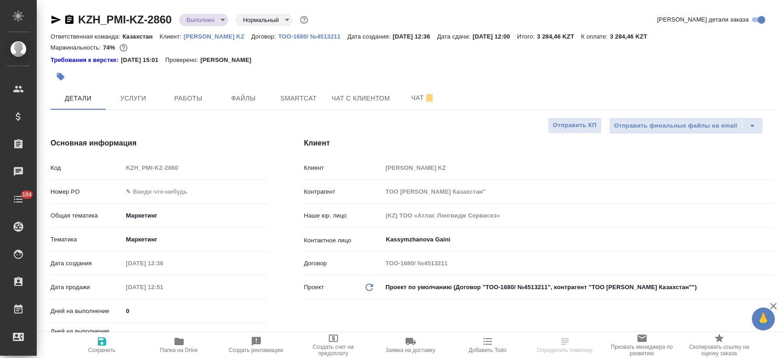
select select "RU"
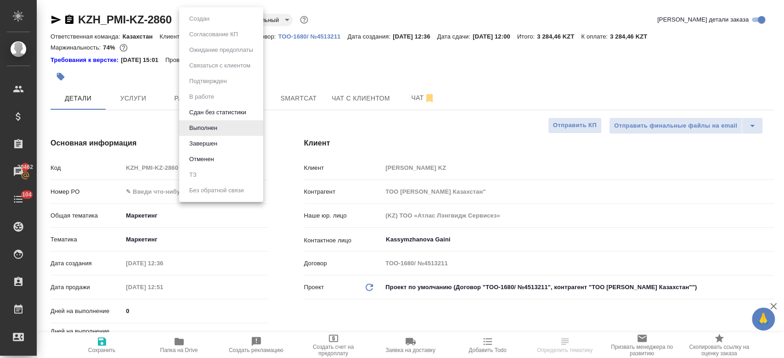
drag, startPoint x: 209, startPoint y: 19, endPoint x: 223, endPoint y: 142, distance: 123.3
click at [223, 142] on body "🙏 .cls-1 fill:#fff; AWATERA Kosherbayeva Nazerke Клиенты Спецификации Заказы 20…" at bounding box center [392, 179] width 784 height 358
click at [223, 142] on li "Завершен" at bounding box center [221, 144] width 84 height 16
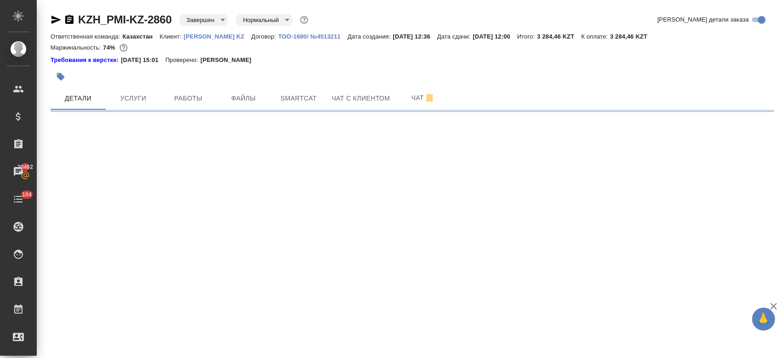
select select "RU"
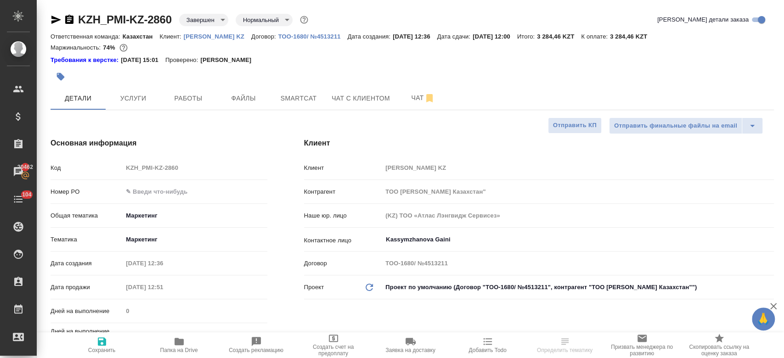
type textarea "x"
click at [175, 352] on span "Папка на Drive" at bounding box center [179, 350] width 38 height 6
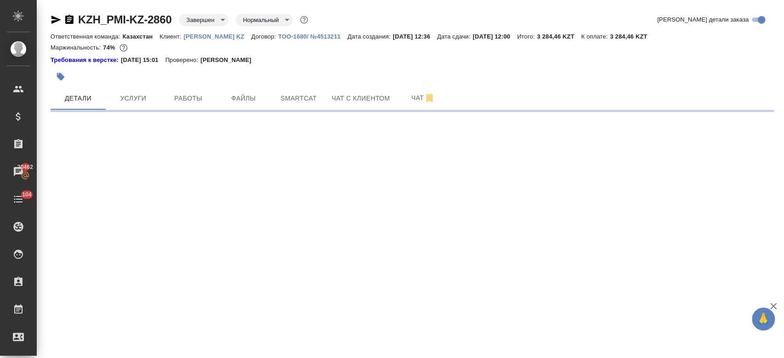
select select "RU"
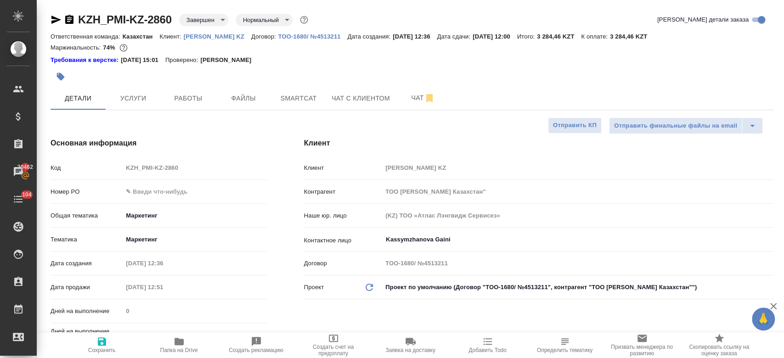
type textarea "x"
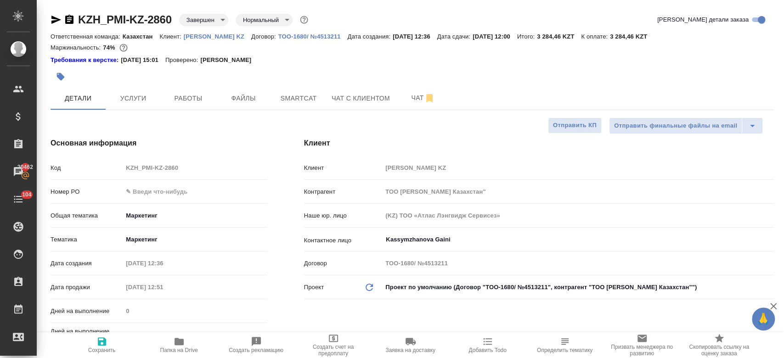
type textarea "x"
